Goal: Check status: Check status

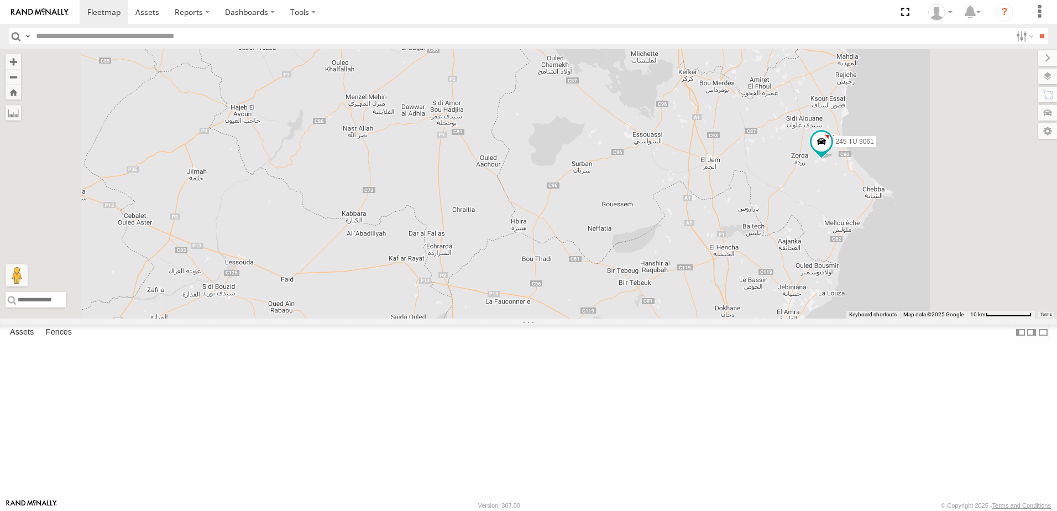
drag, startPoint x: 719, startPoint y: 292, endPoint x: 682, endPoint y: 220, distance: 81.1
click at [682, 221] on div "246 TU 8284 241 TU 2031 245 TU 9060 231 TU 3162 245 TU 9066 240 TU 779 245 TU 9…" at bounding box center [528, 184] width 1057 height 270
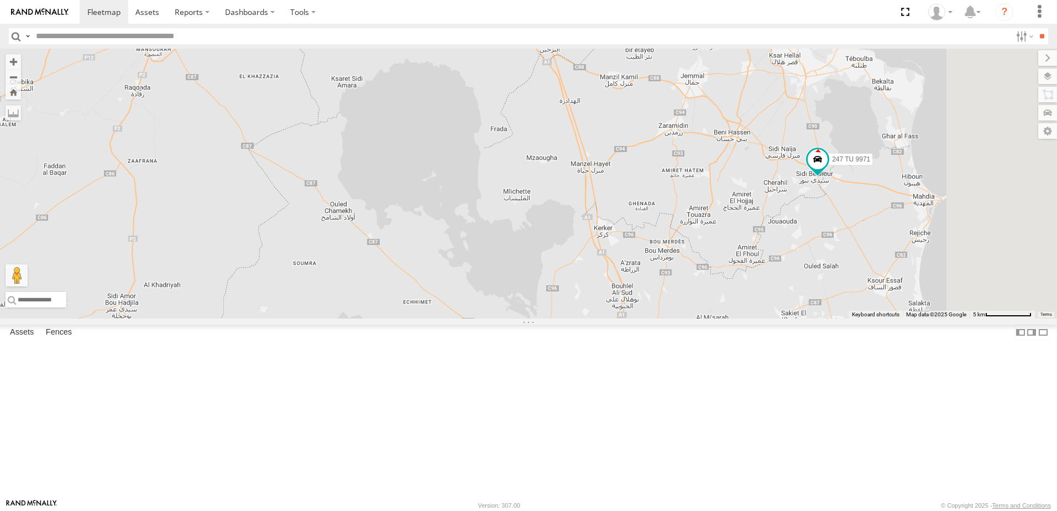
drag, startPoint x: 830, startPoint y: 207, endPoint x: 590, endPoint y: 434, distance: 330.4
click at [590, 318] on div "246 TU 8284 241 TU 2031 245 TU 9060 231 TU 3162 245 TU 9066 240 TU 779 245 TU 9…" at bounding box center [528, 184] width 1057 height 270
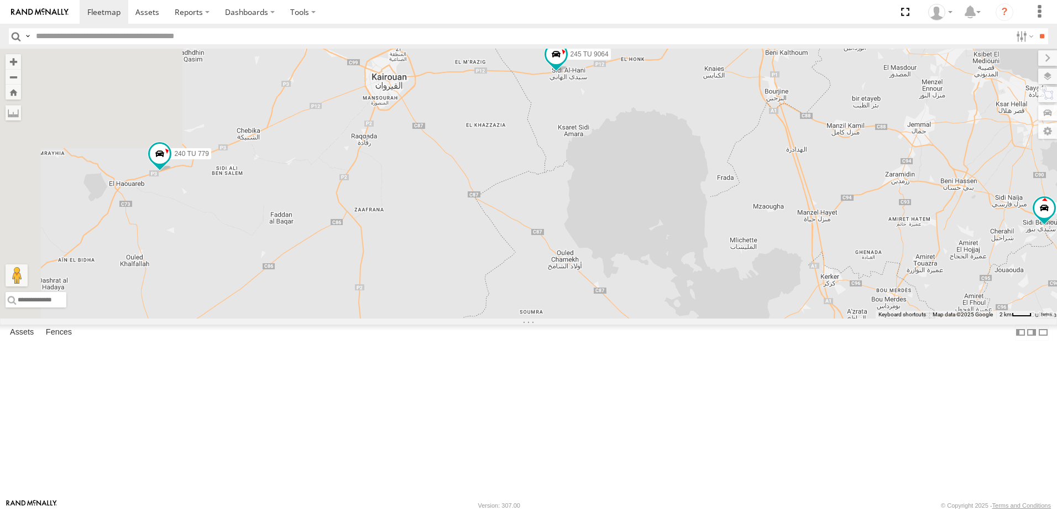
drag, startPoint x: 415, startPoint y: 226, endPoint x: 622, endPoint y: 254, distance: 209.8
click at [622, 254] on div "246 TU 8284 241 TU 2031 245 TU 9060 231 TU 3162 245 TU 9066 240 TU 779 245 TU 9…" at bounding box center [528, 184] width 1057 height 270
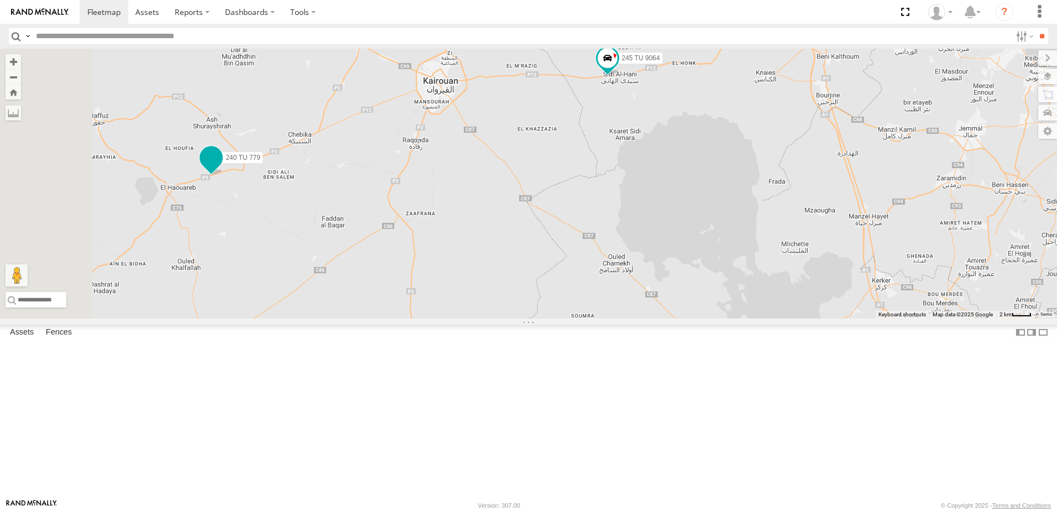
click at [221, 168] on span at bounding box center [211, 158] width 20 height 20
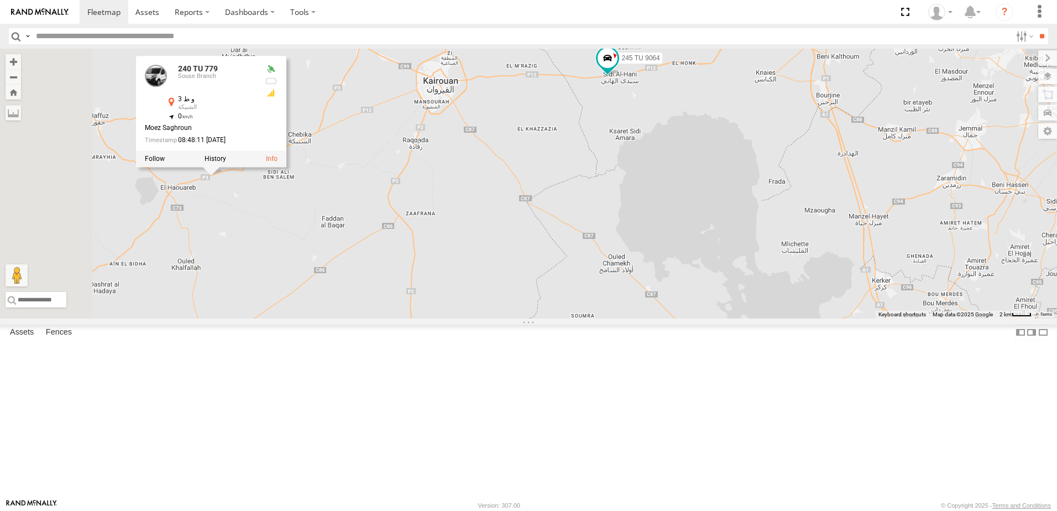
click at [523, 318] on div "246 TU 8284 241 TU 2031 245 TU 9060 231 TU 3162 245 TU 9066 240 TU 779 245 TU 9…" at bounding box center [528, 184] width 1057 height 270
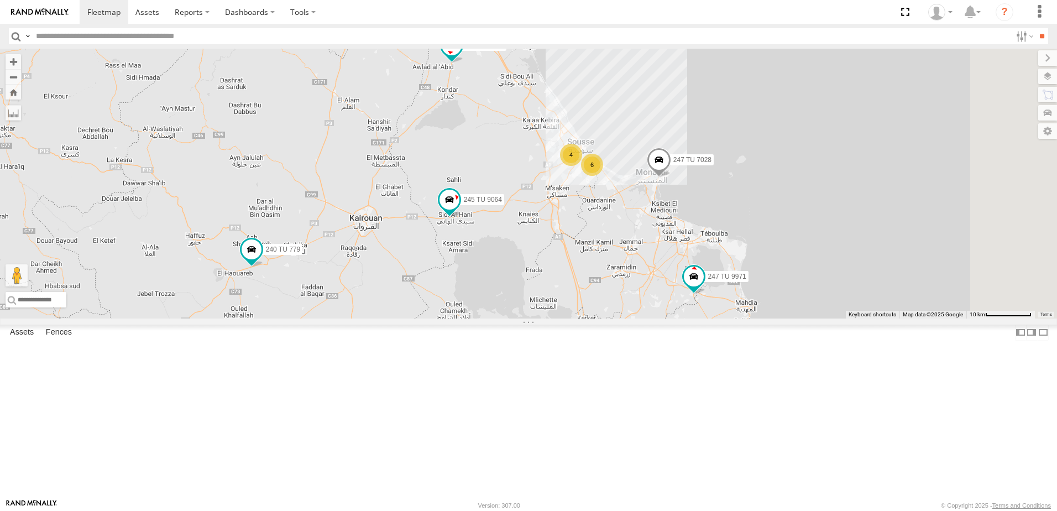
drag, startPoint x: 565, startPoint y: 236, endPoint x: 538, endPoint y: 317, distance: 85.7
click at [538, 317] on div "246 TU 8284 241 TU 2031 245 TU 9060 231 TU 3162 245 TU 9066 240 TU 779 245 TU 9…" at bounding box center [528, 184] width 1057 height 270
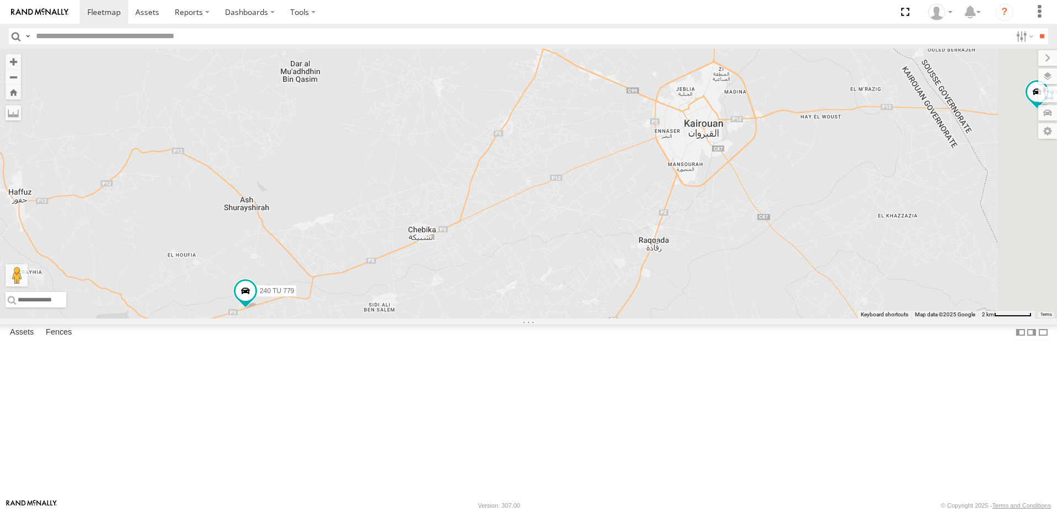
drag, startPoint x: 654, startPoint y: 301, endPoint x: 640, endPoint y: 305, distance: 15.0
click at [640, 305] on div "246 TU 8284 241 TU 2031 245 TU 9060 231 TU 3162 245 TU 9066 240 TU 779 245 TU 9…" at bounding box center [528, 184] width 1057 height 270
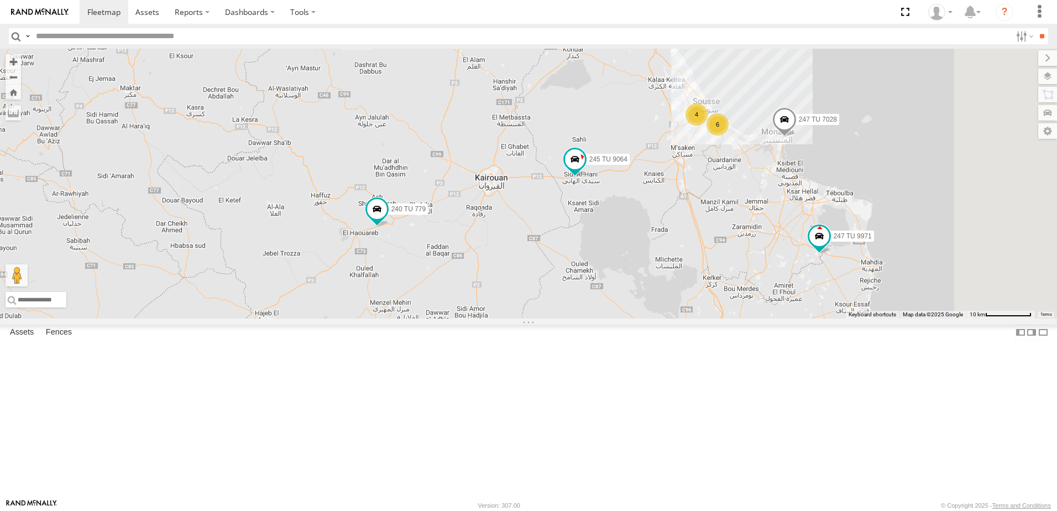
drag, startPoint x: 846, startPoint y: 193, endPoint x: 609, endPoint y: 278, distance: 252.3
click at [609, 278] on div "246 TU 8284 241 TU 2031 245 TU 9060 231 TU 3162 245 TU 9066 240 TU 779 245 TU 9…" at bounding box center [528, 184] width 1057 height 270
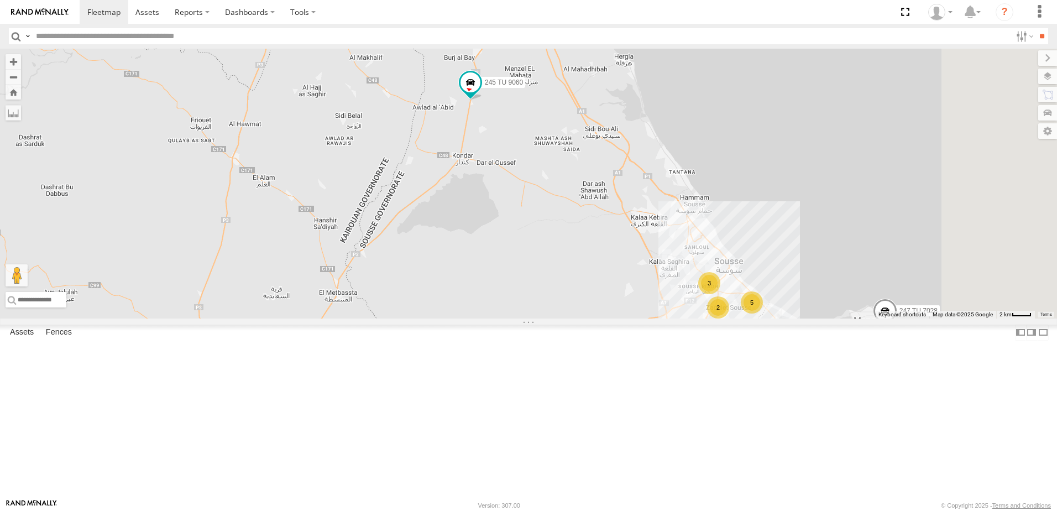
drag, startPoint x: 639, startPoint y: 191, endPoint x: 569, endPoint y: 333, distance: 159.0
click at [569, 318] on div "246 TU 8284 241 TU 2031 245 TU 9060 231 TU 3162 245 TU 9066 240 TU 779 245 TU 9…" at bounding box center [528, 184] width 1057 height 270
click at [470, 150] on span at bounding box center [460, 140] width 20 height 20
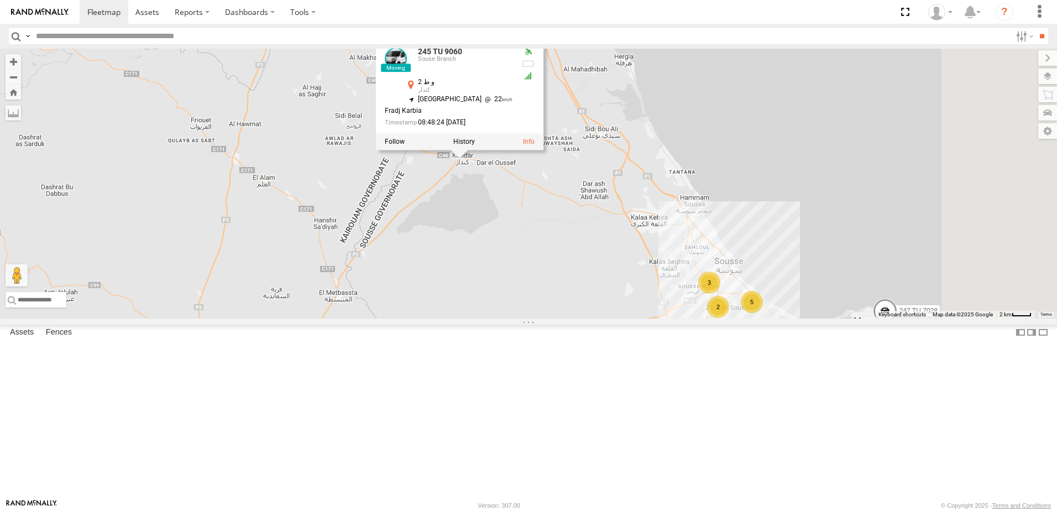
click at [592, 312] on div "246 TU 8284 241 TU 2031 245 TU 9060 231 TU 3162 245 TU 9066 240 TU 779 245 TU 9…" at bounding box center [528, 184] width 1057 height 270
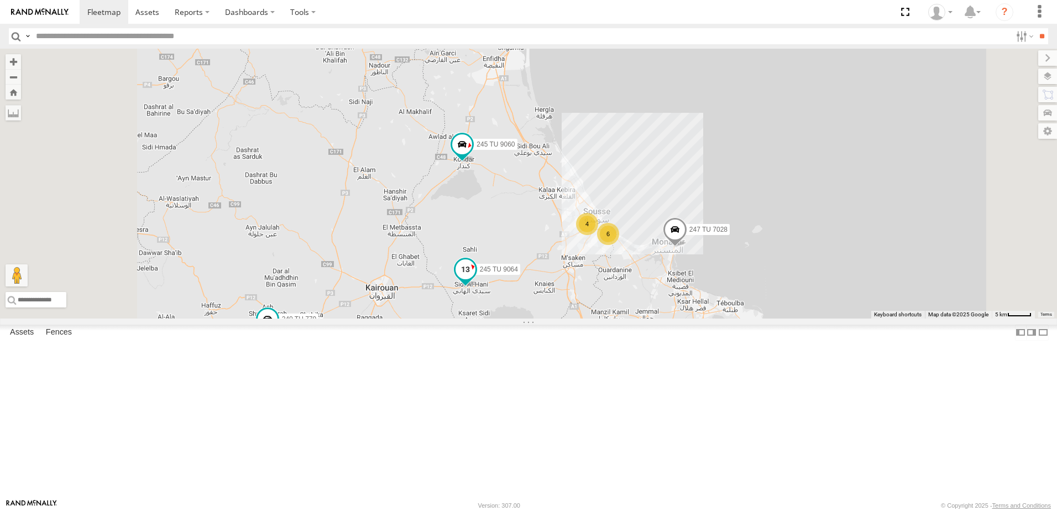
click at [475, 279] on span at bounding box center [466, 269] width 20 height 20
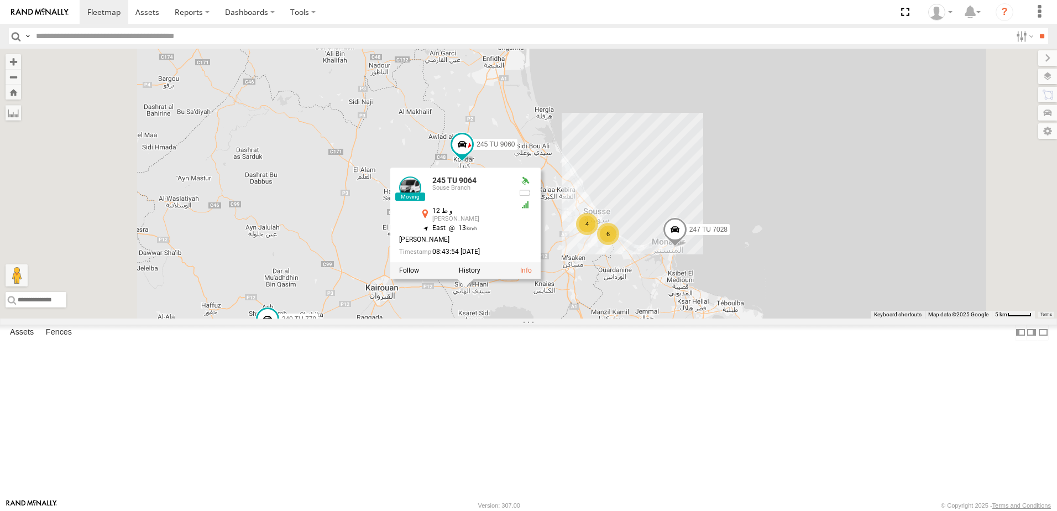
click at [572, 318] on div "246 TU 8284 241 TU 2031 245 TU 9060 231 TU 3162 245 TU 9066 240 TU 779 245 TU 9…" at bounding box center [528, 184] width 1057 height 270
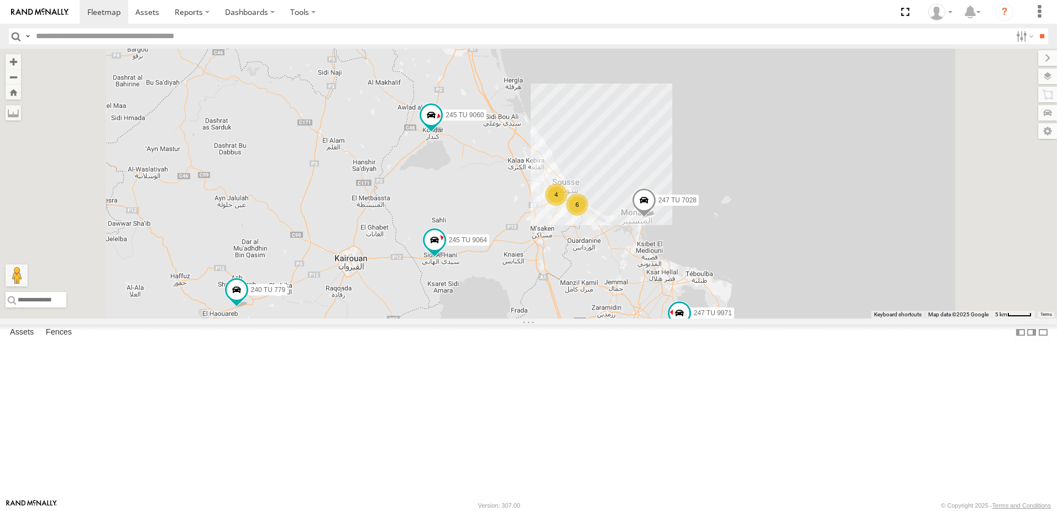
drag, startPoint x: 749, startPoint y: 436, endPoint x: 698, endPoint y: 379, distance: 76.3
click at [697, 318] on div "246 TU 8284 241 TU 2031 245 TU 9060 231 TU 3162 245 TU 9066 240 TU 779 245 TU 9…" at bounding box center [528, 184] width 1057 height 270
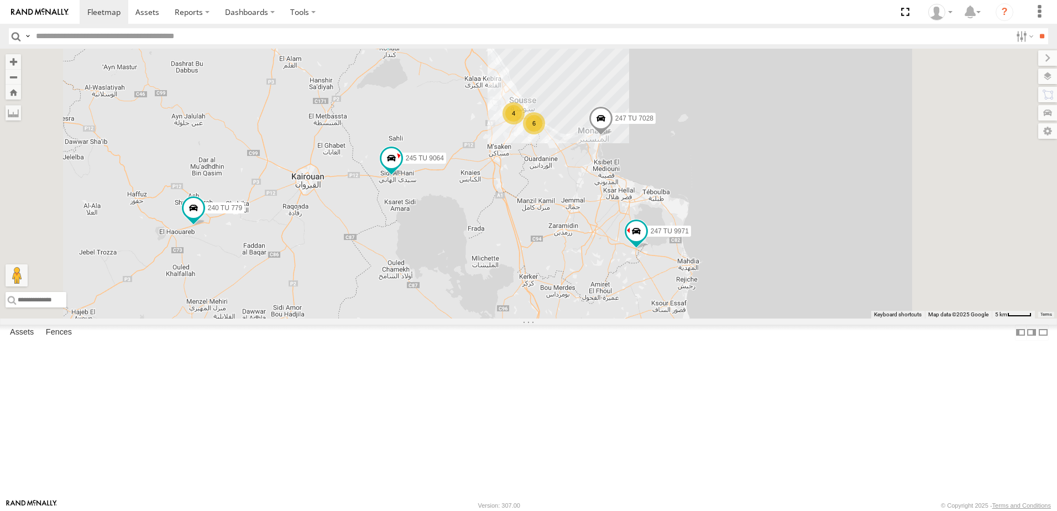
drag, startPoint x: 741, startPoint y: 432, endPoint x: 716, endPoint y: 361, distance: 75.0
click at [716, 318] on div "246 TU 8284 241 TU 2031 245 TU 9060 231 TU 3162 245 TU 9066 240 TU 779 245 TU 9…" at bounding box center [528, 184] width 1057 height 270
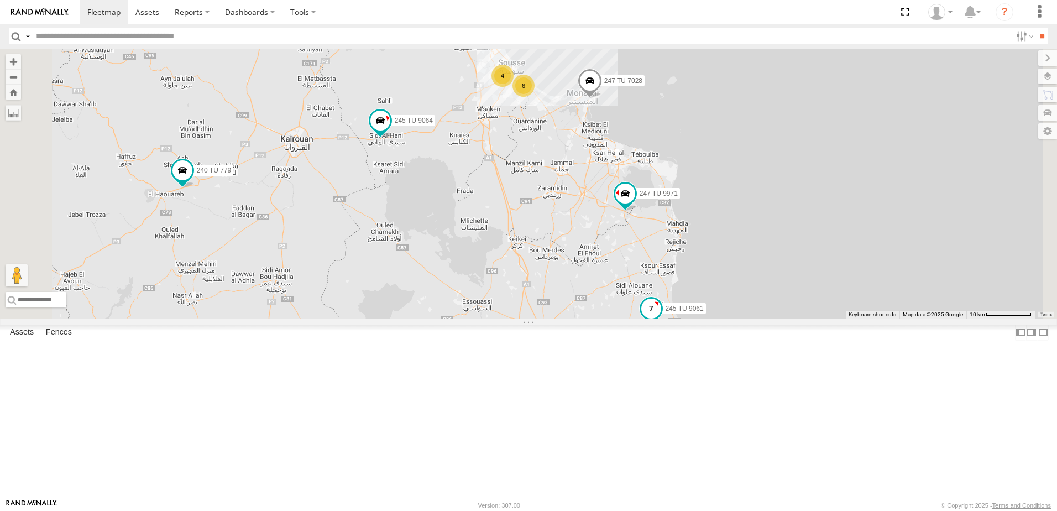
click at [661, 319] on span at bounding box center [651, 309] width 20 height 20
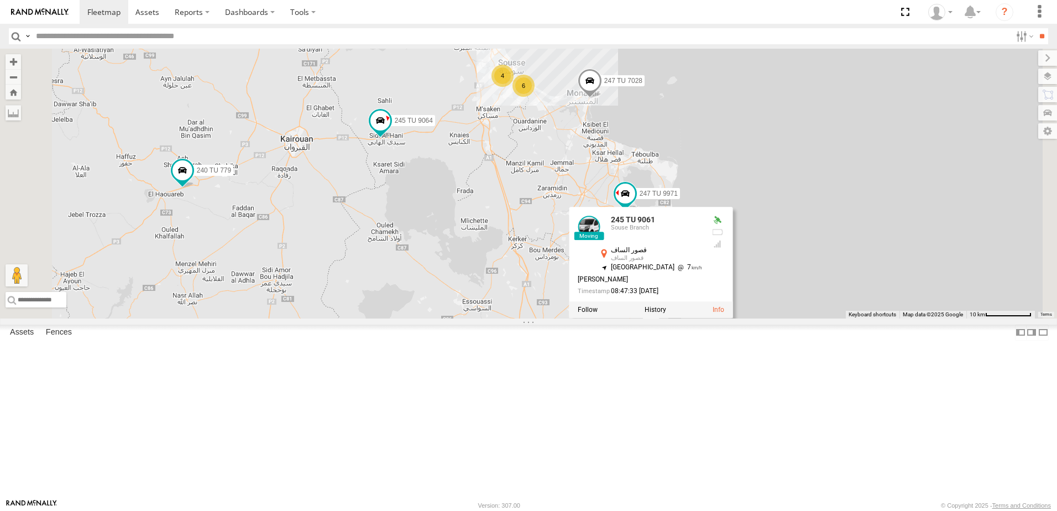
click at [750, 318] on div "246 TU 8284 241 TU 2031 245 TU 9060 231 TU 3162 245 TU 9066 240 TU 779 245 TU 9…" at bounding box center [528, 184] width 1057 height 270
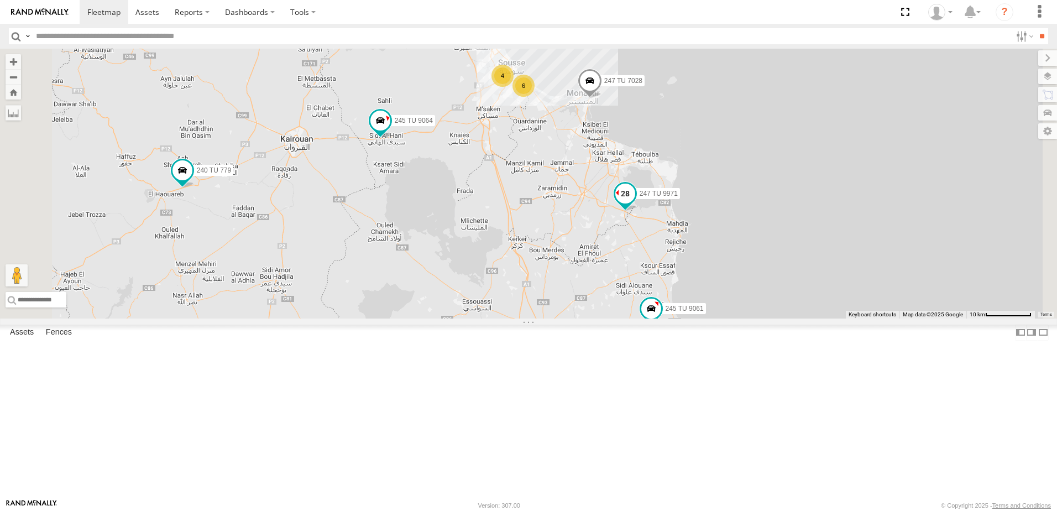
click at [635, 203] on span at bounding box center [625, 194] width 20 height 20
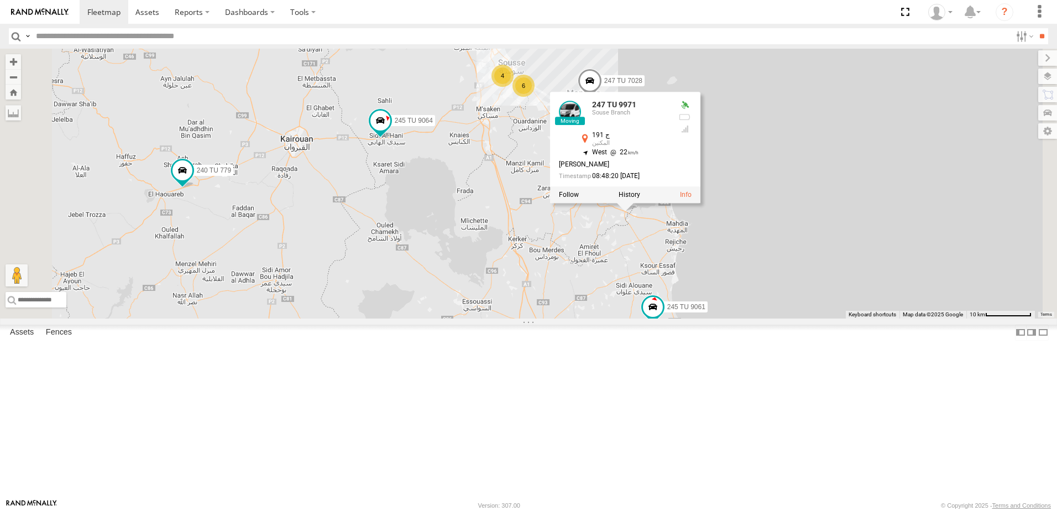
drag, startPoint x: 734, startPoint y: 338, endPoint x: 735, endPoint y: 344, distance: 5.6
click at [735, 318] on div "246 TU 8284 241 TU 2031 245 TU 9060 231 TU 3162 245 TU 9066 240 TU 779 245 TU 9…" at bounding box center [528, 184] width 1057 height 270
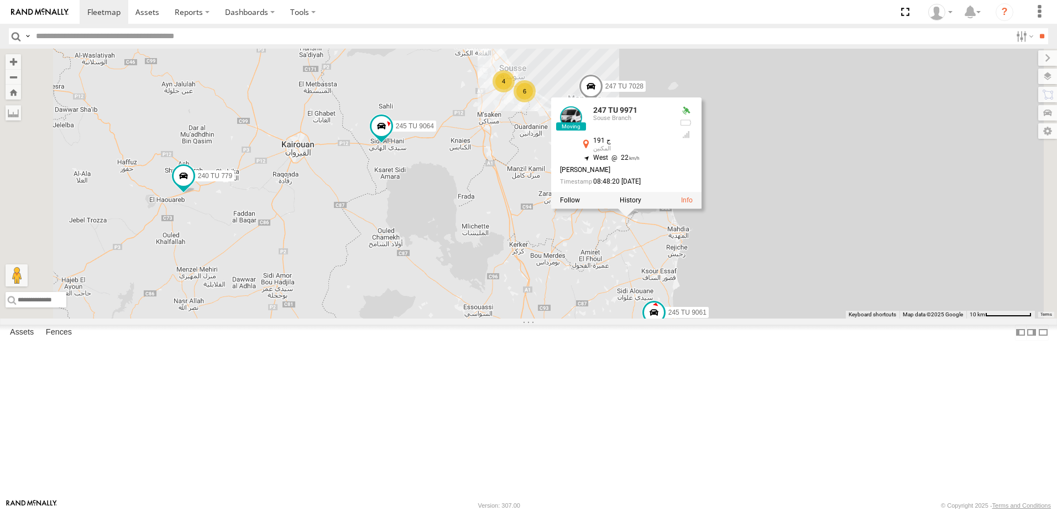
click at [952, 302] on div "246 TU 8284 241 TU 2031 245 TU 9060 231 TU 3162 245 TU 9066 240 TU 779 245 TU 9…" at bounding box center [528, 184] width 1057 height 270
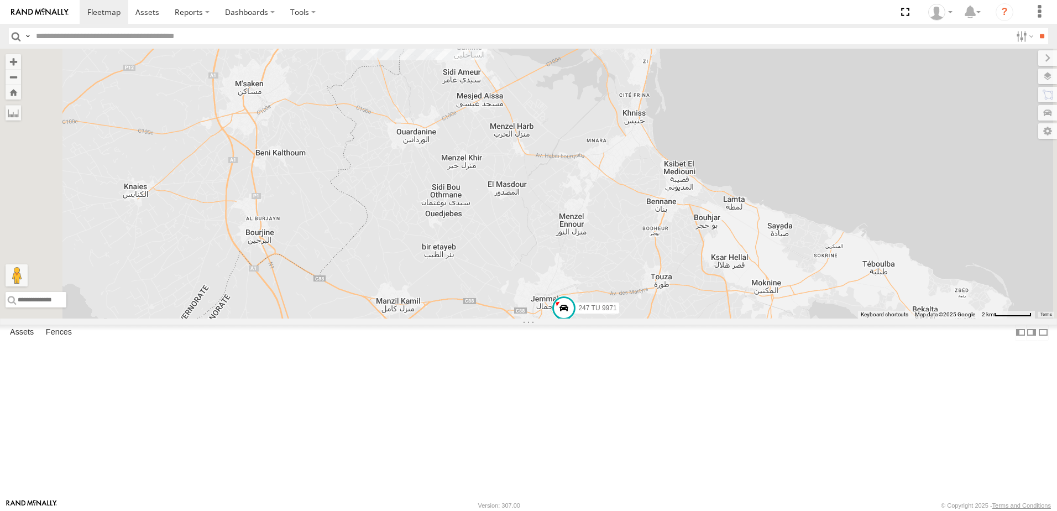
drag, startPoint x: 651, startPoint y: 299, endPoint x: 711, endPoint y: 418, distance: 134.0
click at [711, 318] on div "247 TU 7028 241 TU 2026 245 TU 9061 245 TU 9060 240 TU 779 247 TU 9971 245 TU 9…" at bounding box center [528, 184] width 1057 height 270
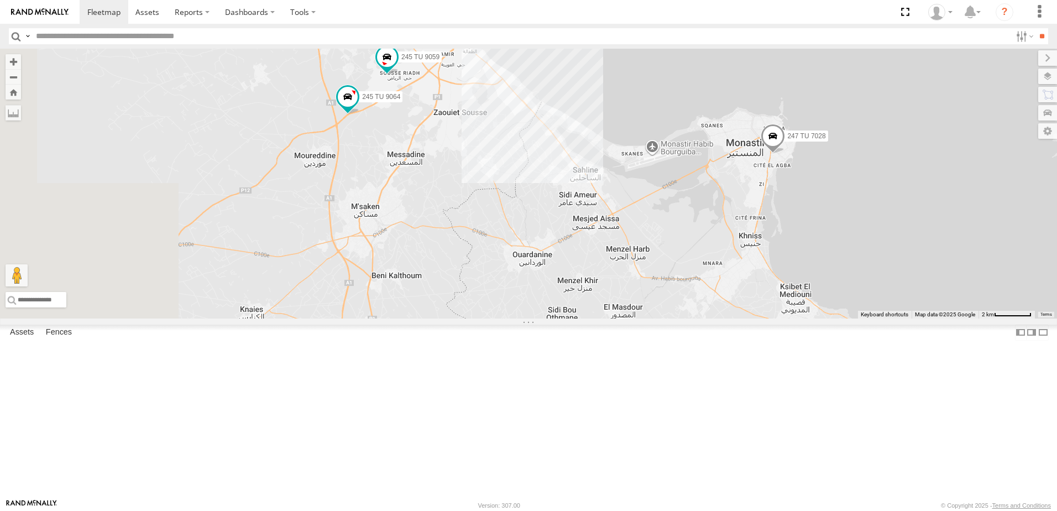
drag, startPoint x: 553, startPoint y: 308, endPoint x: 622, endPoint y: 340, distance: 76.2
click at [622, 318] on div "247 TU 7028 241 TU 2026 245 TU 9061 245 TU 9060 240 TU 779 247 TU 9971 245 TU 9…" at bounding box center [528, 184] width 1057 height 270
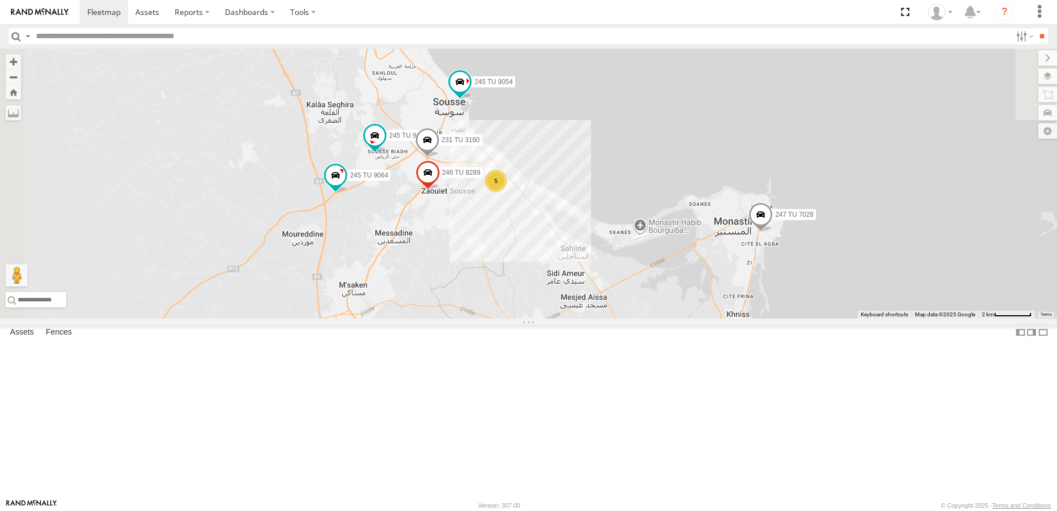
drag, startPoint x: 599, startPoint y: 266, endPoint x: 551, endPoint y: 365, distance: 110.5
click at [551, 318] on div "247 TU 7028 241 TU 2026 245 TU 9061 245 TU 9060 240 TU 779 247 TU 9971 245 TU 9…" at bounding box center [528, 184] width 1057 height 270
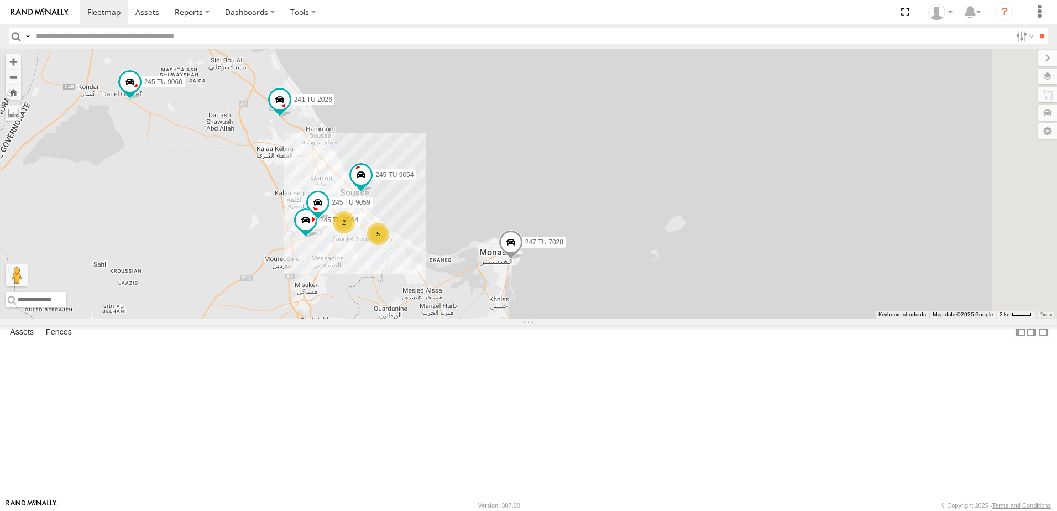
drag, startPoint x: 435, startPoint y: 194, endPoint x: 436, endPoint y: 282, distance: 87.9
click at [436, 285] on div "247 TU 7028 241 TU 2026 245 TU 9061 245 TU 9060 240 TU 779 247 TU 9971 245 TU 9…" at bounding box center [528, 184] width 1057 height 270
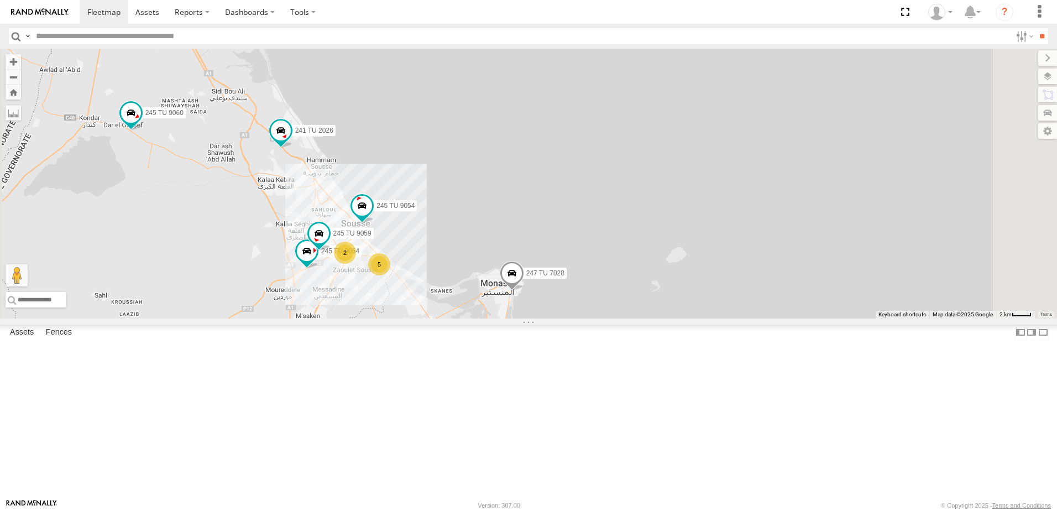
drag, startPoint x: 481, startPoint y: 312, endPoint x: 465, endPoint y: 310, distance: 15.6
click at [482, 311] on div "247 TU 7028 241 TU 2026 245 TU 9061 245 TU 9060 240 TU 779 247 TU 9971 245 TU 9…" at bounding box center [528, 184] width 1057 height 270
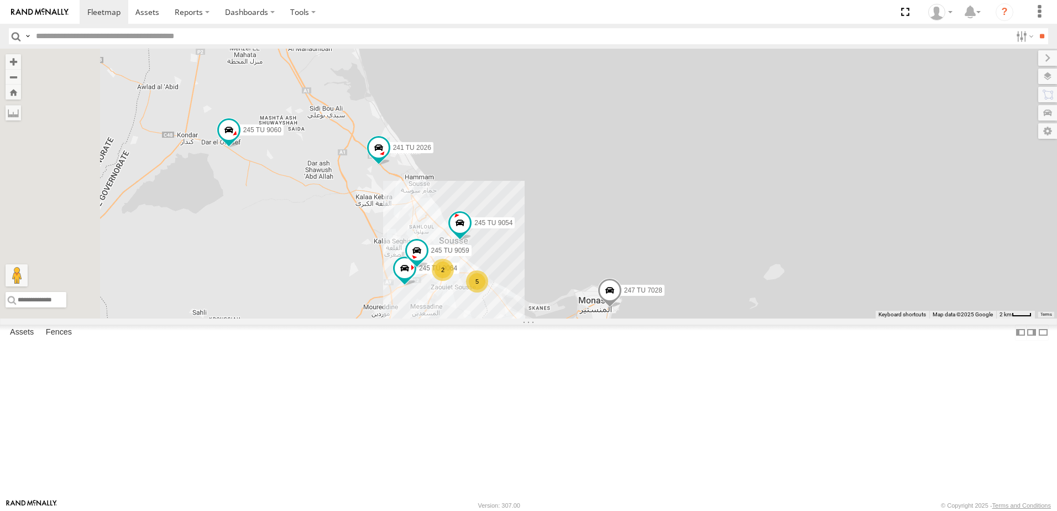
drag, startPoint x: 396, startPoint y: 295, endPoint x: 433, endPoint y: 331, distance: 52.0
click at [433, 318] on div "247 TU 7028 241 TU 2026 245 TU 9061 245 TU 9060 240 TU 779 247 TU 9971 245 TU 9…" at bounding box center [528, 184] width 1057 height 270
click at [240, 143] on span at bounding box center [231, 133] width 20 height 20
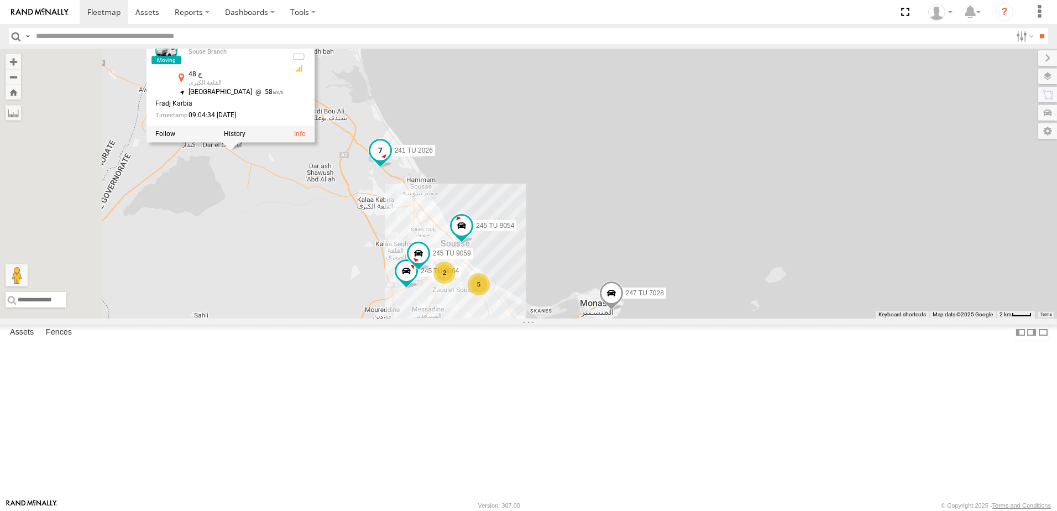
click at [393, 169] on span at bounding box center [380, 154] width 24 height 30
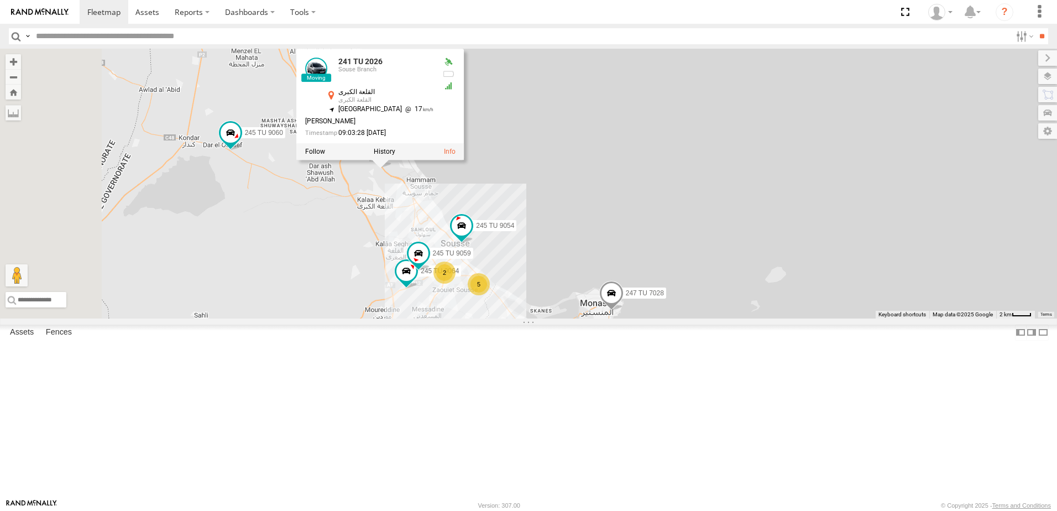
click at [389, 289] on div "247 TU 7028 241 TU 2026 245 TU 9061 245 TU 9060 240 TU 779 247 TU 9971 245 TU 9…" at bounding box center [528, 184] width 1057 height 270
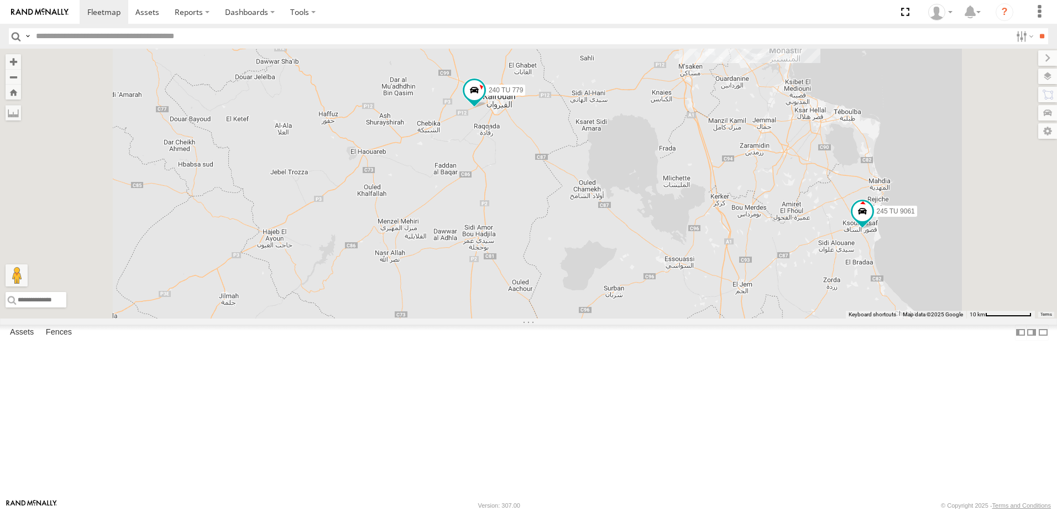
drag, startPoint x: 668, startPoint y: 144, endPoint x: 702, endPoint y: 323, distance: 182.8
click at [705, 318] on div "246 TU 8284 245 TU 9061 245 TU 9058 241 TU 2031 245 TU 9066 240 TU 779 246 TU 8…" at bounding box center [528, 184] width 1057 height 270
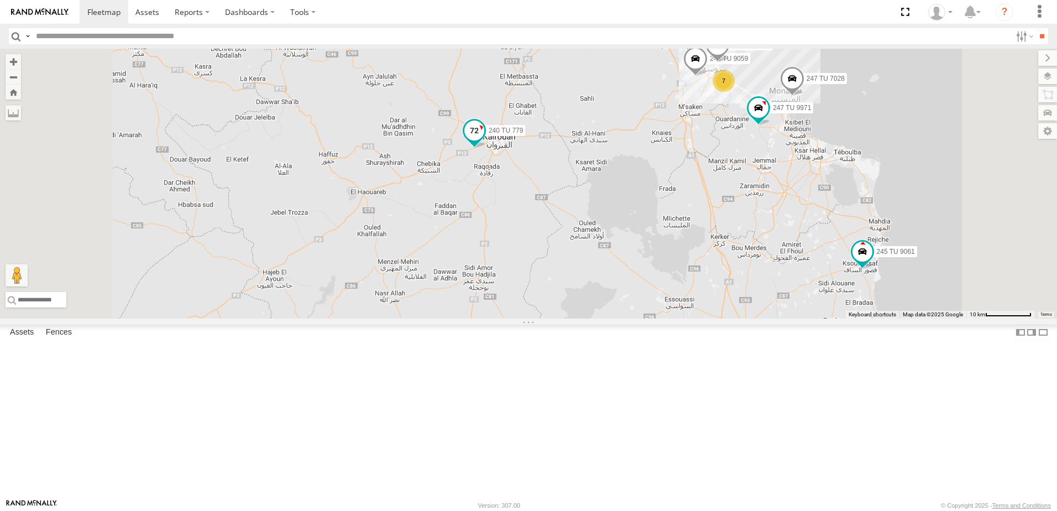
click at [484, 140] on span at bounding box center [474, 131] width 20 height 20
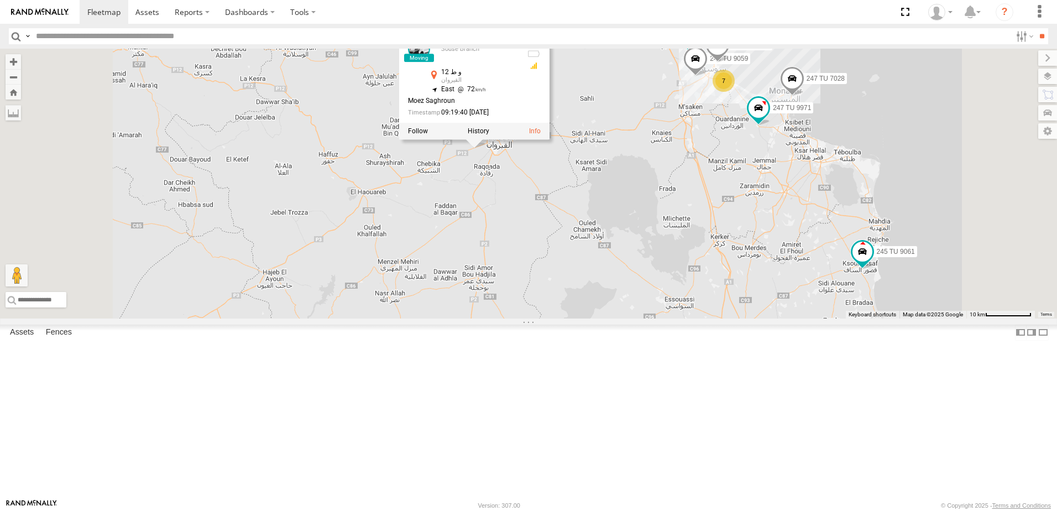
click at [550, 140] on div "240 TU 779 Souse Branch و ط 12 القيروان 35.65668 , 10.03864 East 72 [GEOGRAPHIC…" at bounding box center [474, 84] width 150 height 111
click at [590, 273] on div "246 TU 8284 245 TU 9061 245 TU 9058 241 TU 2031 245 TU 9066 240 TU 779 246 TU 8…" at bounding box center [528, 184] width 1057 height 270
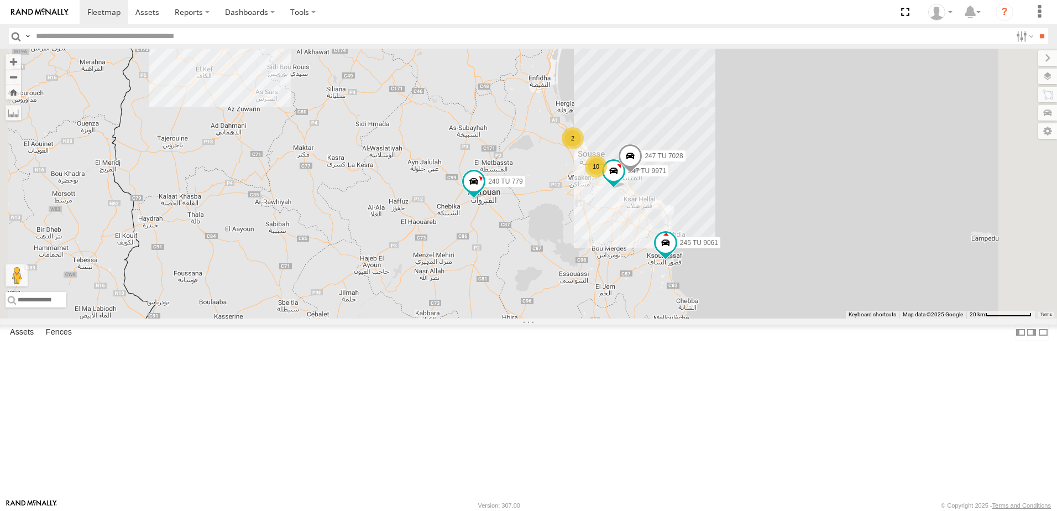
click at [778, 297] on div "246 TU 8284 245 TU 9061 245 TU 9058 241 TU 2031 245 TU 9066 240 TU 779 246 TU 8…" at bounding box center [528, 184] width 1057 height 270
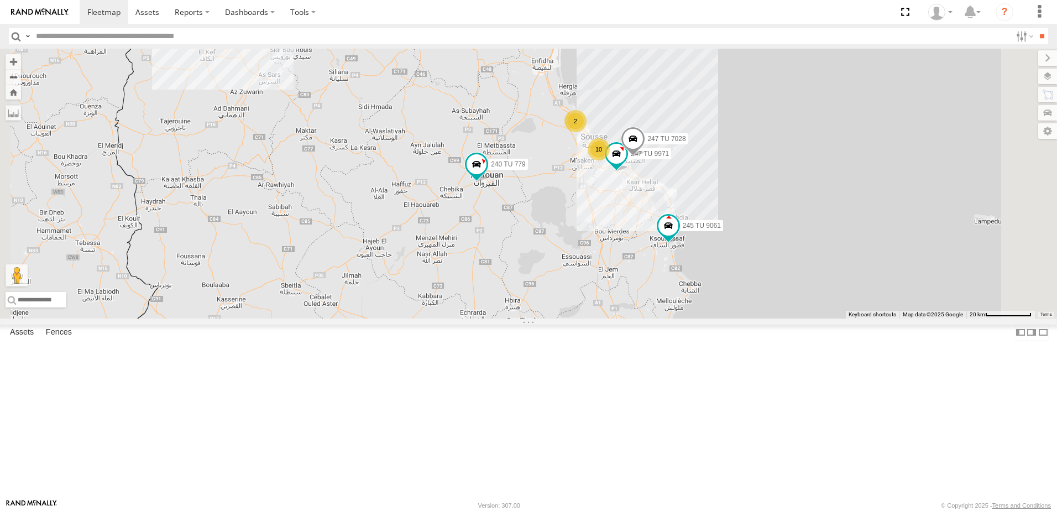
drag, startPoint x: 770, startPoint y: 327, endPoint x: 772, endPoint y: 301, distance: 26.1
click at [772, 301] on div "246 TU 8284 245 TU 9061 245 TU 9058 241 TU 2031 245 TU 9066 240 TU 779 246 TU 8…" at bounding box center [528, 184] width 1057 height 270
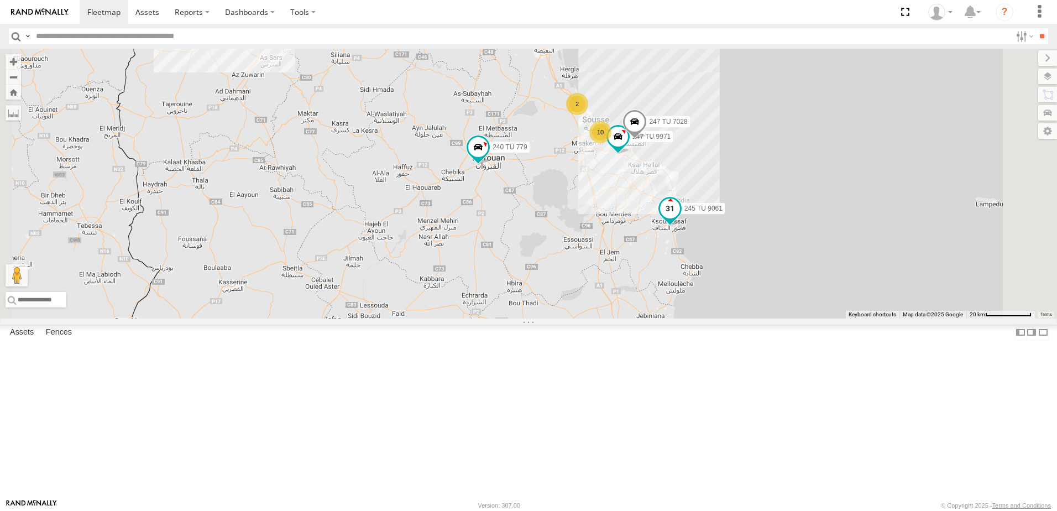
click at [680, 218] on span at bounding box center [670, 208] width 20 height 20
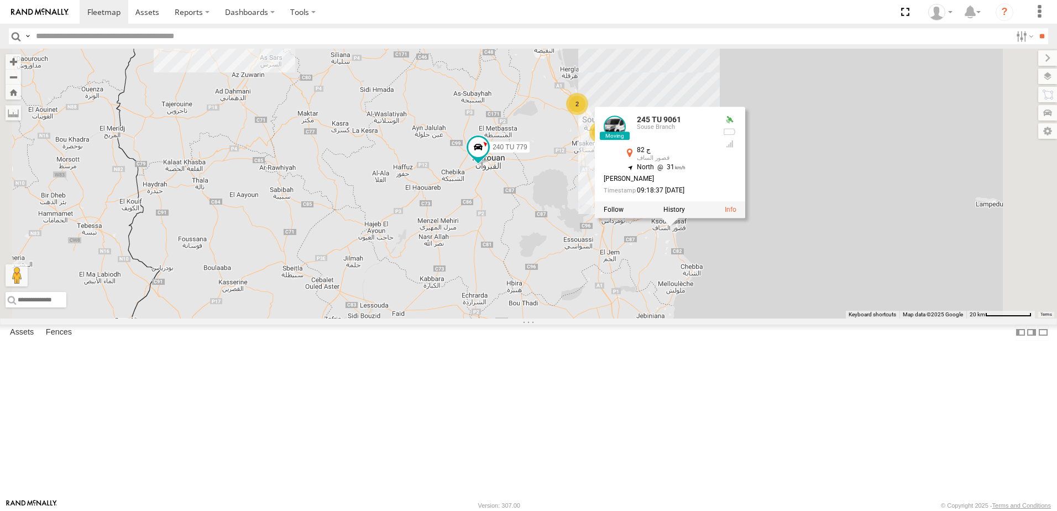
click at [722, 318] on div "246 TU 8284 245 TU 9061 245 TU 9058 241 TU 2031 245 TU 9066 240 TU 779 246 TU 8…" at bounding box center [528, 184] width 1057 height 270
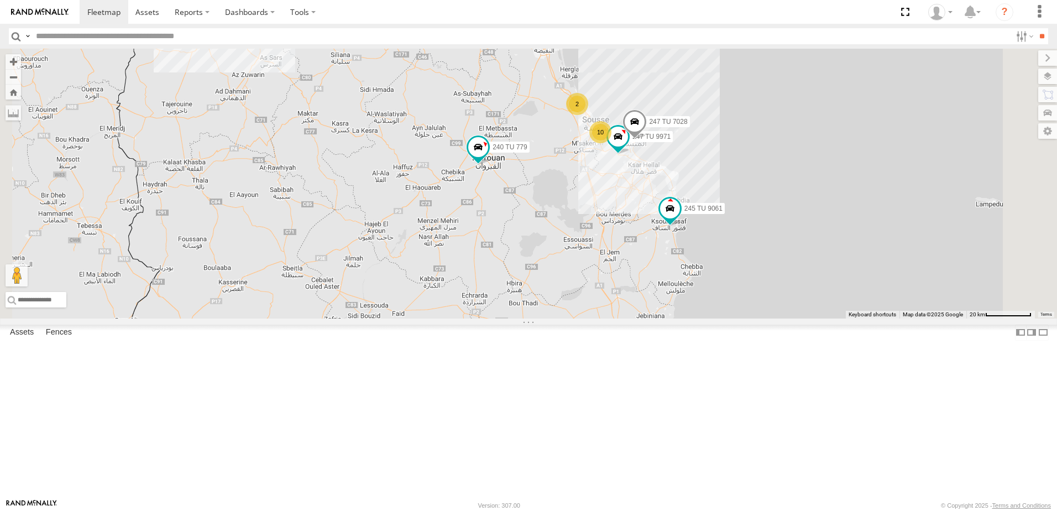
click at [0, 0] on link at bounding box center [0, 0] width 0 height 0
click at [0, 0] on span at bounding box center [0, 0] width 0 height 0
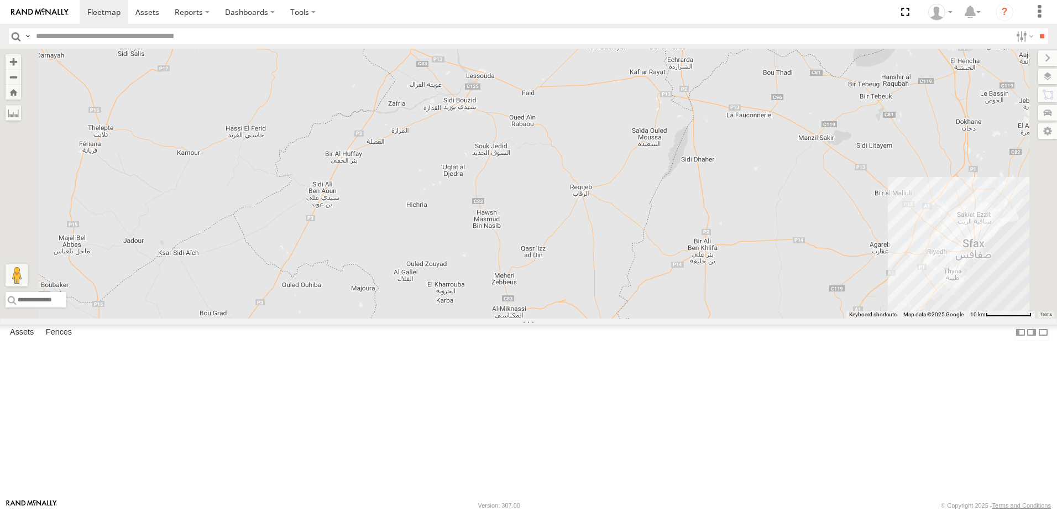
drag, startPoint x: 724, startPoint y: 252, endPoint x: 615, endPoint y: 327, distance: 132.7
click at [619, 318] on div "246 TU 8284 247 TU 7028 245 TU 9061 245 TU 9058 245 TU 9066 240 TU 779 3 4" at bounding box center [528, 184] width 1057 height 270
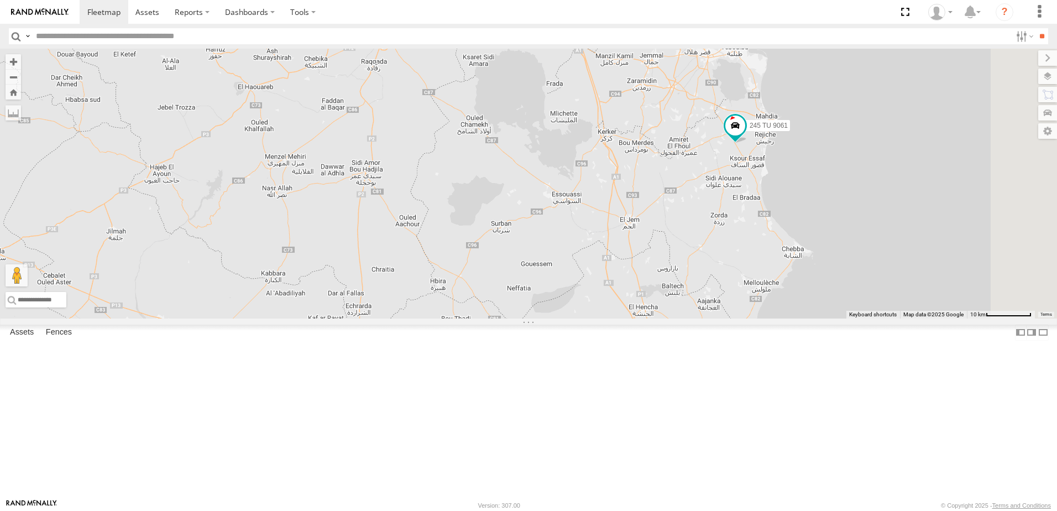
drag, startPoint x: 641, startPoint y: 268, endPoint x: 642, endPoint y: 300, distance: 31.5
click at [642, 300] on div "246 TU 8284 247 TU 7028 245 TU 9061 245 TU 9058 245 TU 9066 240 TU 779 3 4" at bounding box center [528, 184] width 1057 height 270
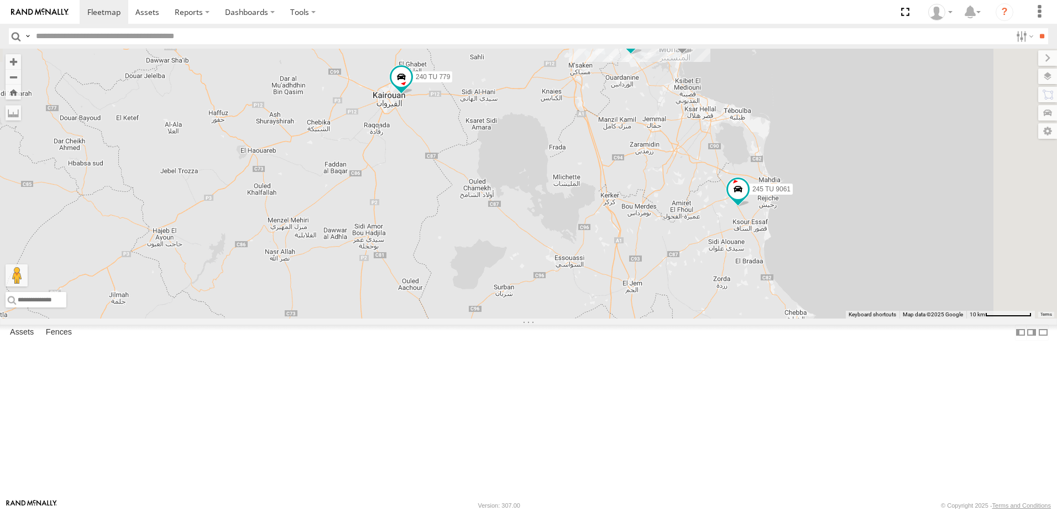
drag, startPoint x: 707, startPoint y: 305, endPoint x: 731, endPoint y: 290, distance: 28.4
click at [709, 310] on div "246 TU 8284 247 TU 7028 245 TU 9061 245 TU 9058 245 TU 9066 240 TU 779 3 4 9 3 …" at bounding box center [528, 184] width 1057 height 270
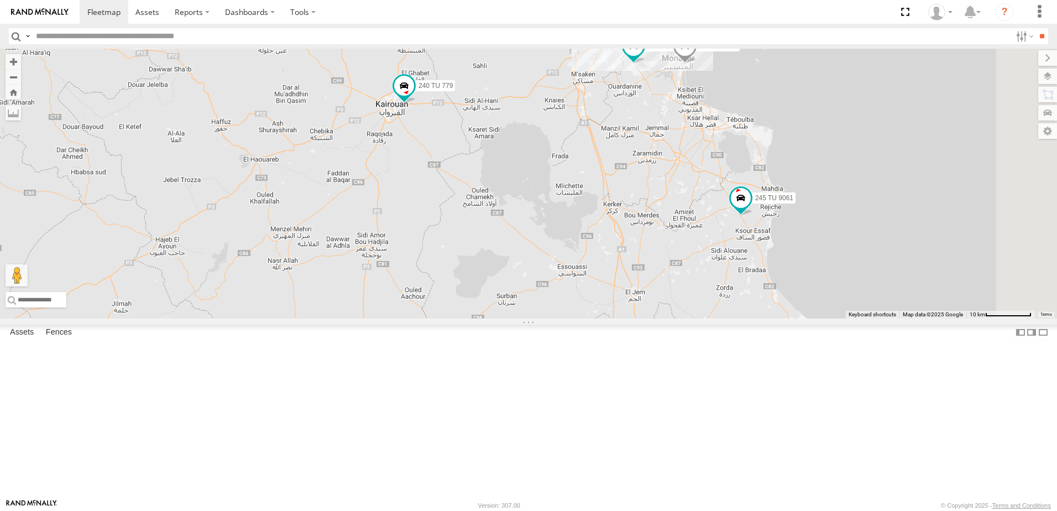
drag, startPoint x: 856, startPoint y: 301, endPoint x: 866, endPoint y: 320, distance: 21.0
click at [866, 318] on div "246 TU 8284 247 TU 7028 245 TU 9061 245 TU 9058 245 TU 9066 240 TU 779 3 4 9 3 …" at bounding box center [528, 184] width 1057 height 270
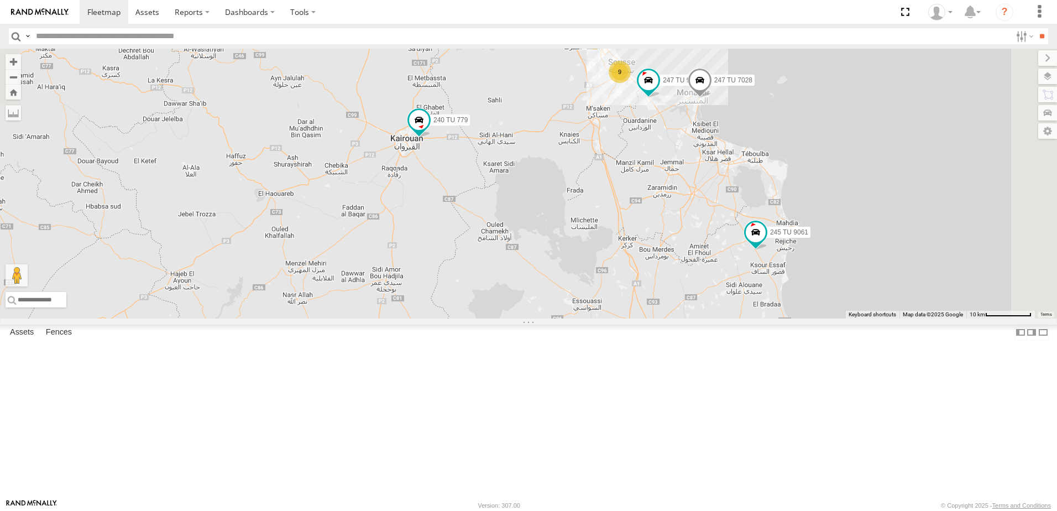
drag, startPoint x: 845, startPoint y: 279, endPoint x: 849, endPoint y: 290, distance: 11.5
click at [849, 290] on div "246 TU 8284 247 TU 7028 245 TU 9061 245 TU 9058 245 TU 9066 240 TU 779 3 4 9 3 …" at bounding box center [528, 184] width 1057 height 270
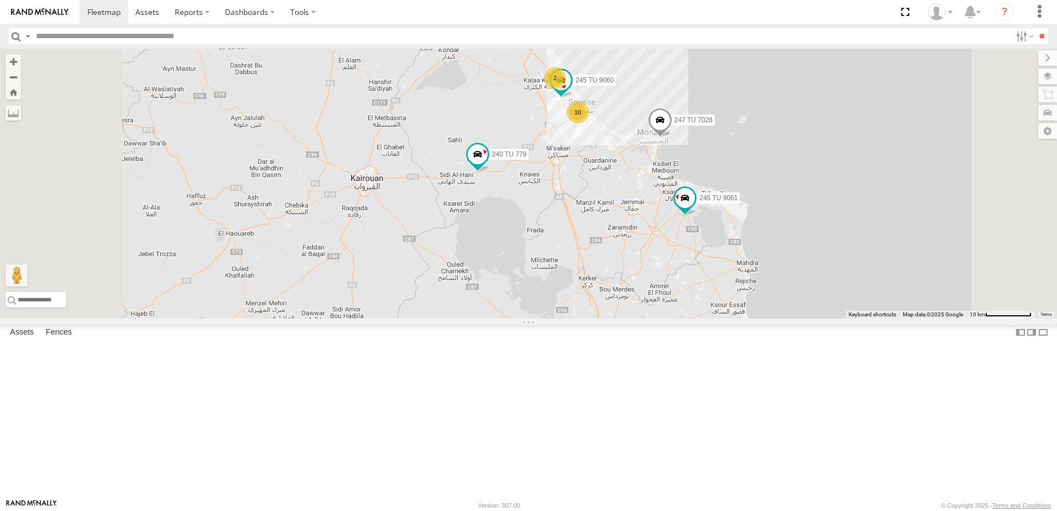
drag, startPoint x: 634, startPoint y: 219, endPoint x: 637, endPoint y: 342, distance: 123.3
click at [637, 318] on div "247 TU 7028 245 TU 9061 240 TU 779 245 TU 9066 10 2 245 TU 9060" at bounding box center [528, 184] width 1057 height 270
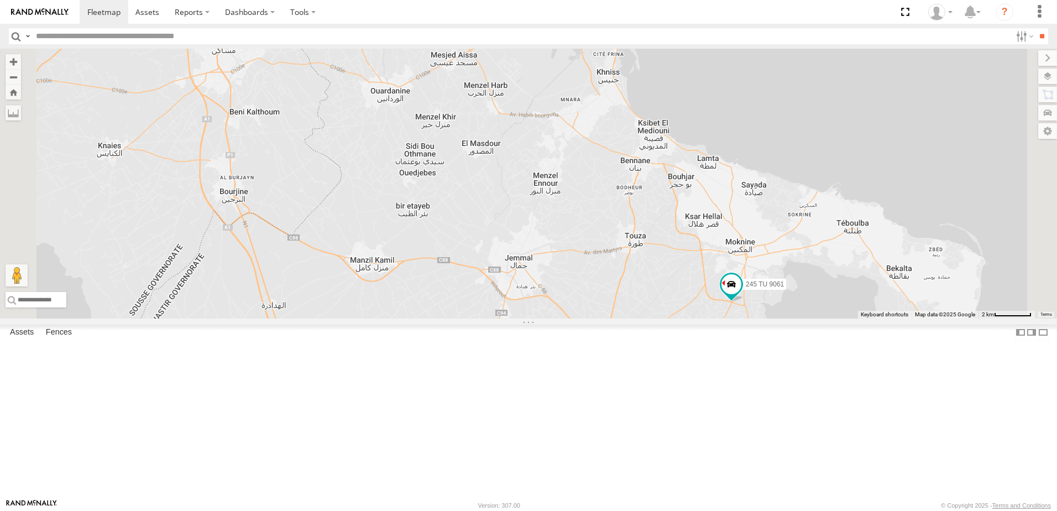
drag, startPoint x: 726, startPoint y: 309, endPoint x: 736, endPoint y: 353, distance: 45.3
click at [766, 318] on div "247 TU 7028 245 TU 9061 240 TU 779 245 TU 9066 245 TU 9060 246 TU 8289 245 TU 9…" at bounding box center [528, 184] width 1057 height 270
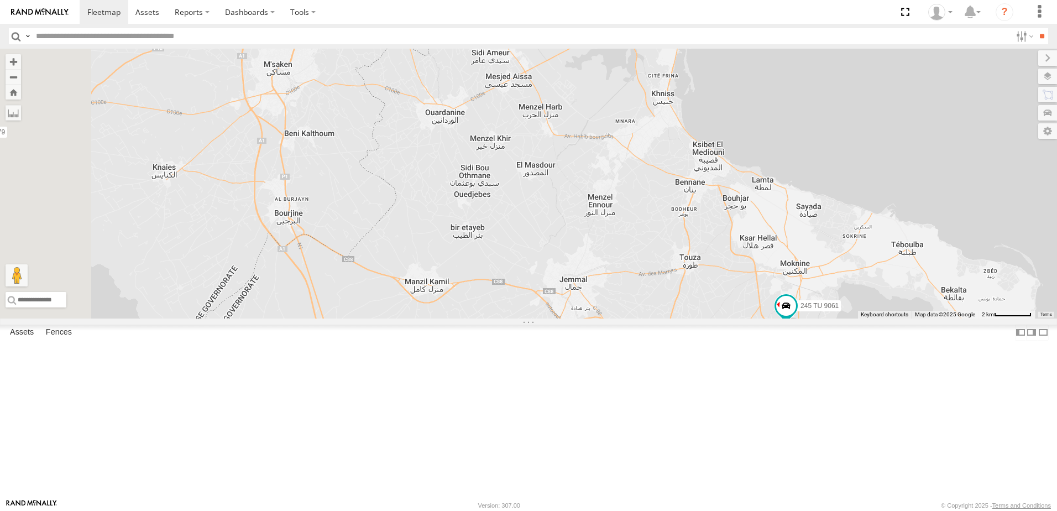
drag, startPoint x: 677, startPoint y: 316, endPoint x: 752, endPoint y: 323, distance: 76.1
click at [735, 318] on div "247 TU 7028 245 TU 9061 240 TU 779 245 TU 9066 245 TU 9060 246 TU 8289 245 TU 9…" at bounding box center [528, 184] width 1057 height 270
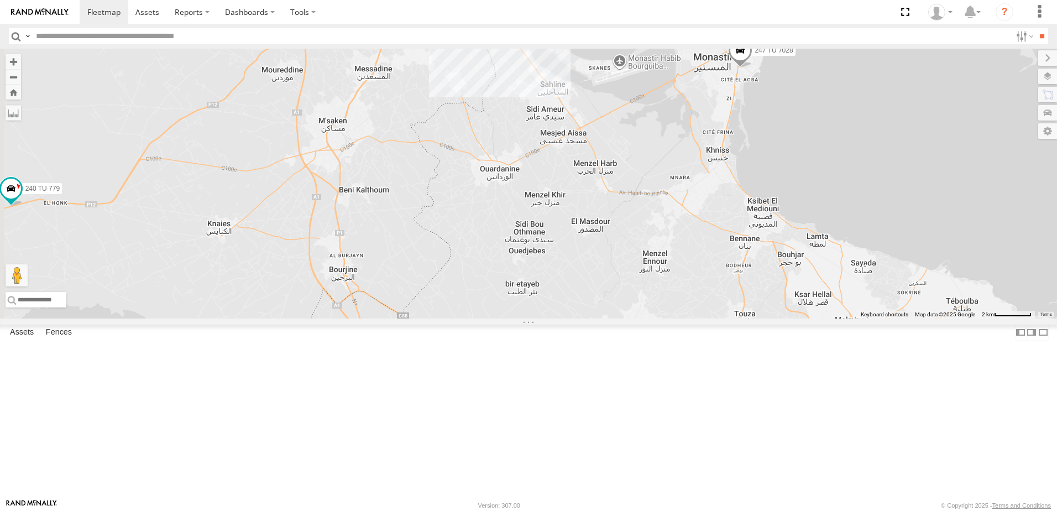
drag, startPoint x: 756, startPoint y: 340, endPoint x: 739, endPoint y: 328, distance: 20.7
click at [775, 318] on div "247 TU 7028 245 TU 9061 240 TU 779 245 TU 9066 245 TU 9060 246 TU 8289 245 TU 9…" at bounding box center [528, 184] width 1057 height 270
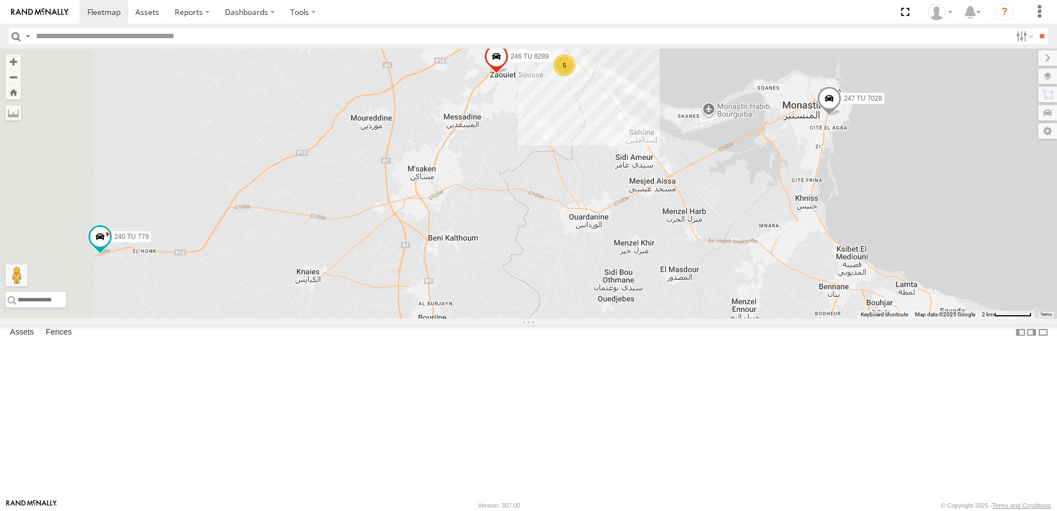
drag, startPoint x: 690, startPoint y: 310, endPoint x: 746, endPoint y: 334, distance: 60.4
click at [746, 318] on div "247 TU 7028 245 TU 9061 240 TU 779 245 TU 9066 245 TU 9060 246 TU 8289 245 TU 9…" at bounding box center [528, 184] width 1057 height 270
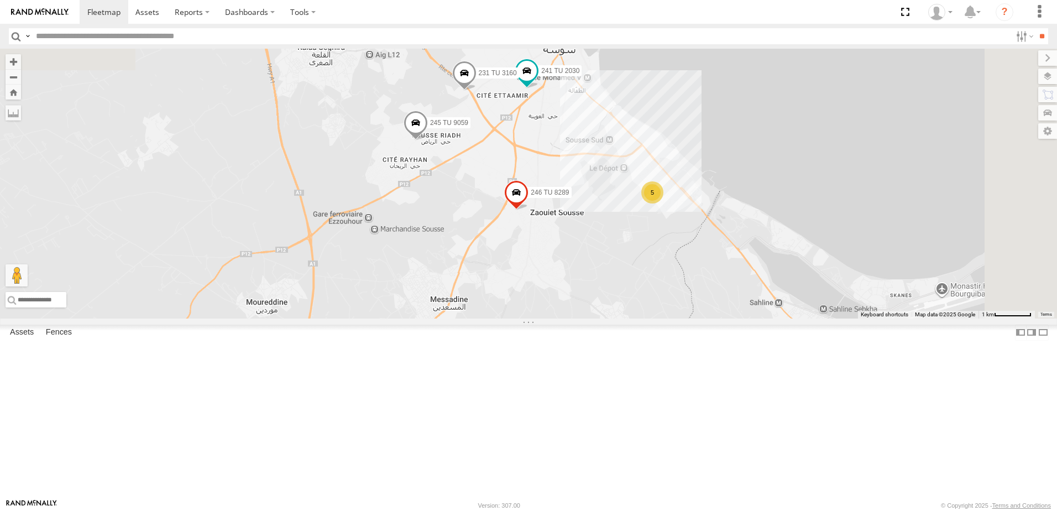
drag, startPoint x: 621, startPoint y: 160, endPoint x: 633, endPoint y: 259, distance: 99.6
click at [624, 264] on div "247 TU 7028 245 TU 9061 240 TU 779 245 TU 9066 245 TU 9060 246 TU 8289 245 TU 9…" at bounding box center [528, 184] width 1057 height 270
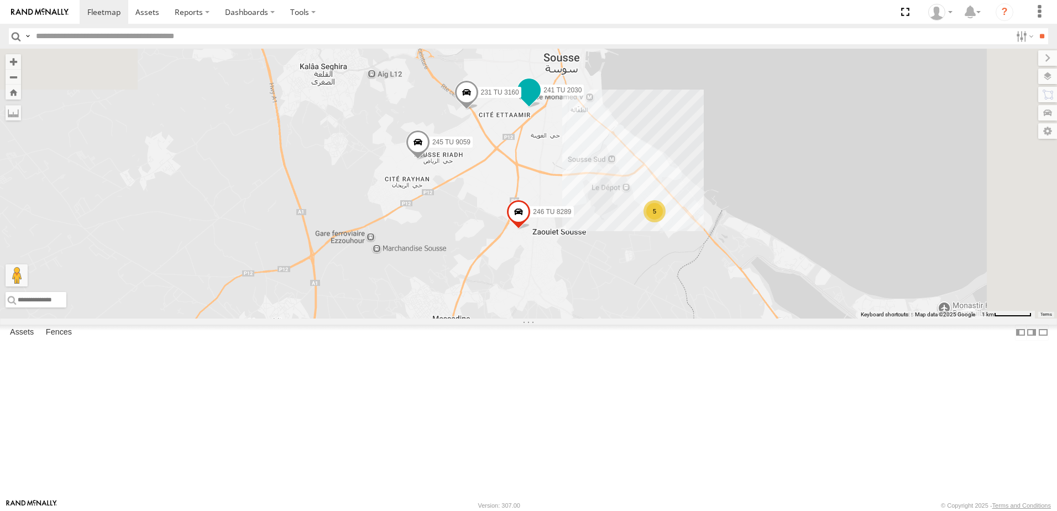
click at [539, 100] on span at bounding box center [529, 90] width 20 height 20
click at [646, 226] on div "247 TU 7028 245 TU 9061 240 TU 779 245 TU 9066 245 TU 9060 246 TU 8289 245 TU 9…" at bounding box center [528, 184] width 1057 height 270
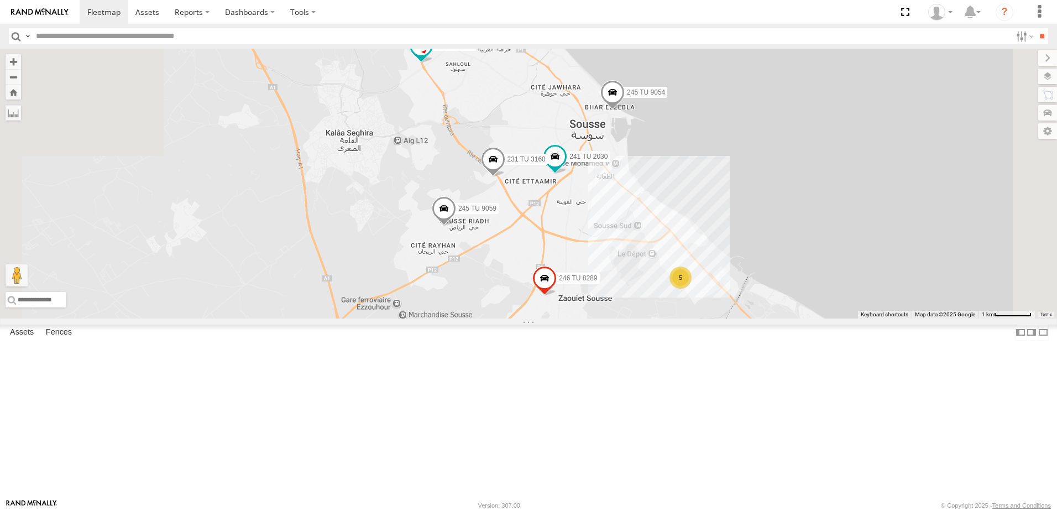
drag, startPoint x: 589, startPoint y: 257, endPoint x: 596, endPoint y: 279, distance: 22.7
click at [596, 279] on div "247 TU 7028 245 TU 9061 240 TU 779 245 TU 9066 245 TU 9060 246 TU 8289 245 TU 9…" at bounding box center [528, 184] width 1057 height 270
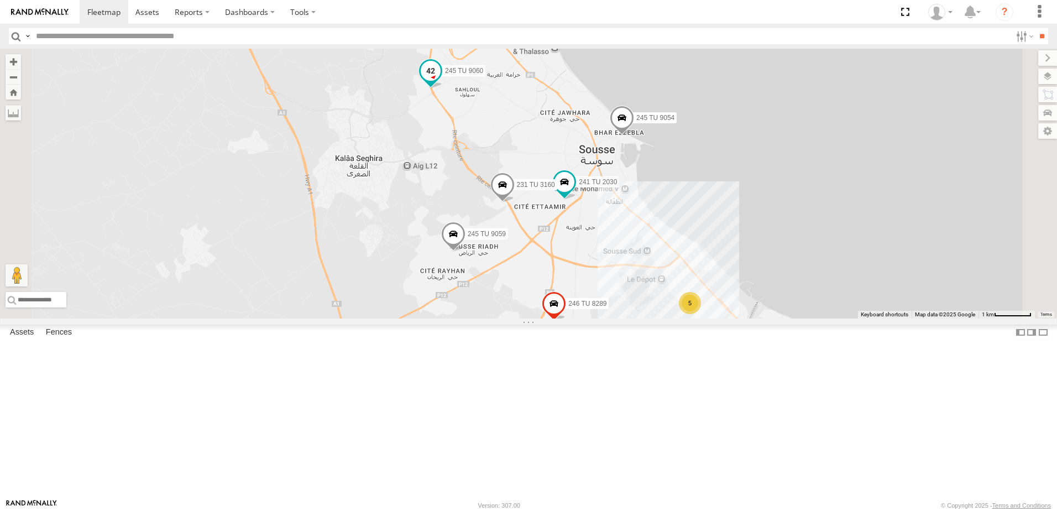
click at [441, 81] on span at bounding box center [431, 71] width 20 height 20
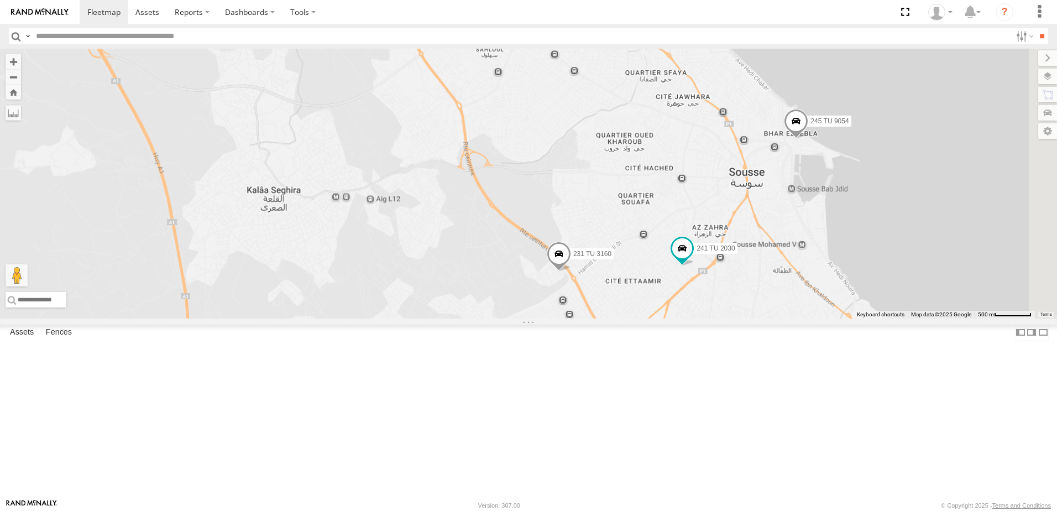
click at [582, 233] on div "247 TU 7028 245 TU 9061 240 TU 779 245 TU 9066 245 TU 9060 246 TU 8289 245 TU 9…" at bounding box center [528, 184] width 1057 height 270
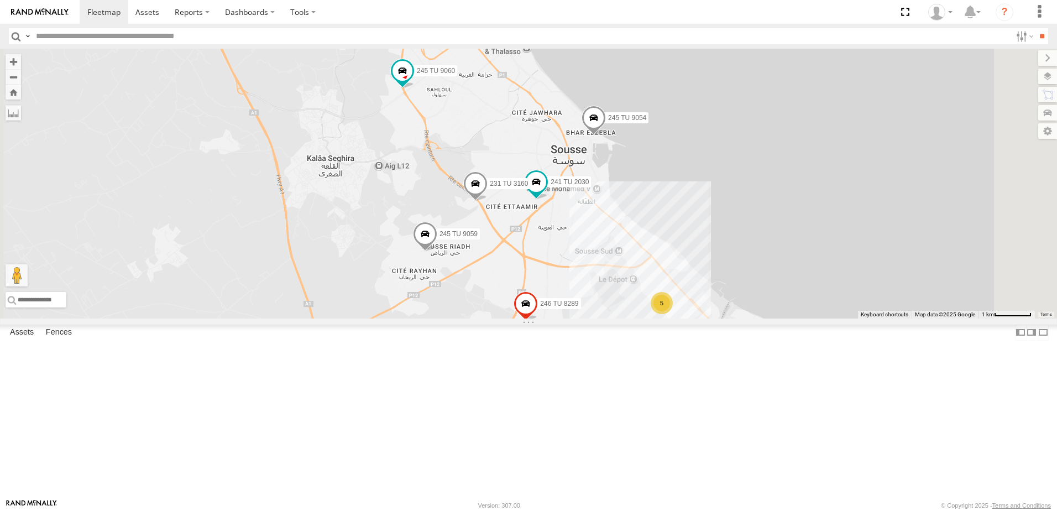
click at [488, 202] on span at bounding box center [475, 187] width 24 height 30
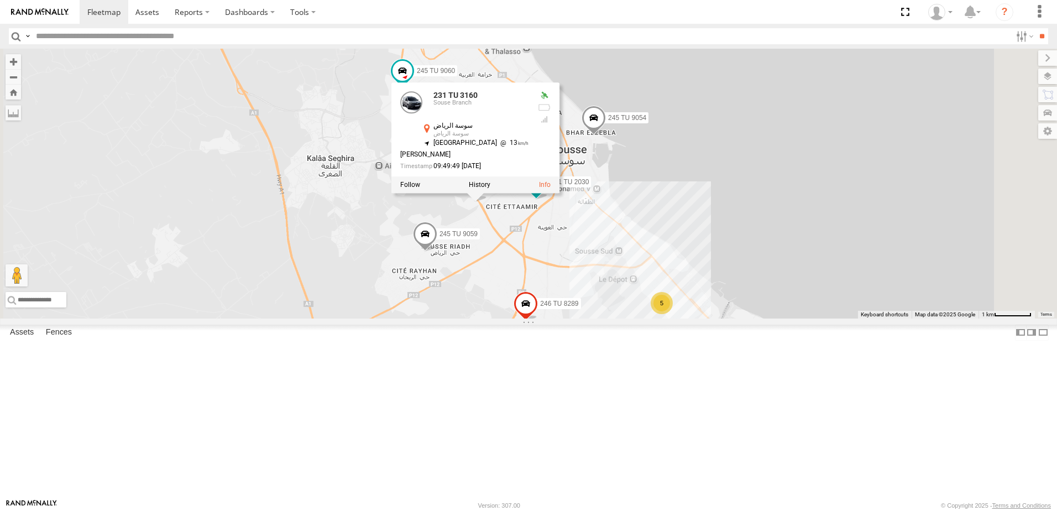
click at [451, 248] on div "247 TU 7028 245 TU 9061 240 TU 779 245 TU 9066 245 TU 9060 234 TU 2630 246 TU 8…" at bounding box center [528, 184] width 1057 height 270
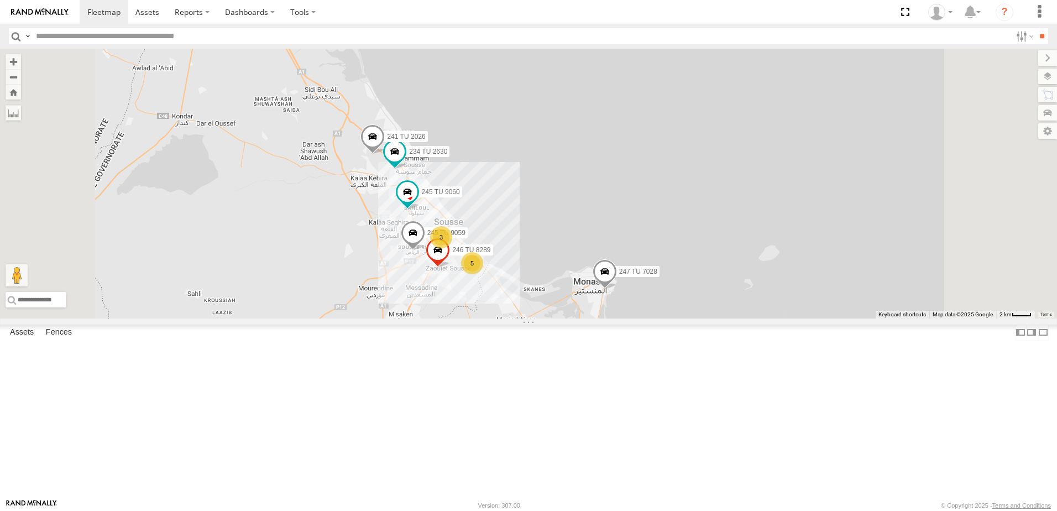
drag, startPoint x: 597, startPoint y: 412, endPoint x: 668, endPoint y: 331, distance: 108.1
click at [658, 318] on div "247 TU 7028 245 TU 9061 240 TU 779 245 TU 9066 245 TU 9060 234 TU 2630 246 TU 8…" at bounding box center [528, 184] width 1057 height 270
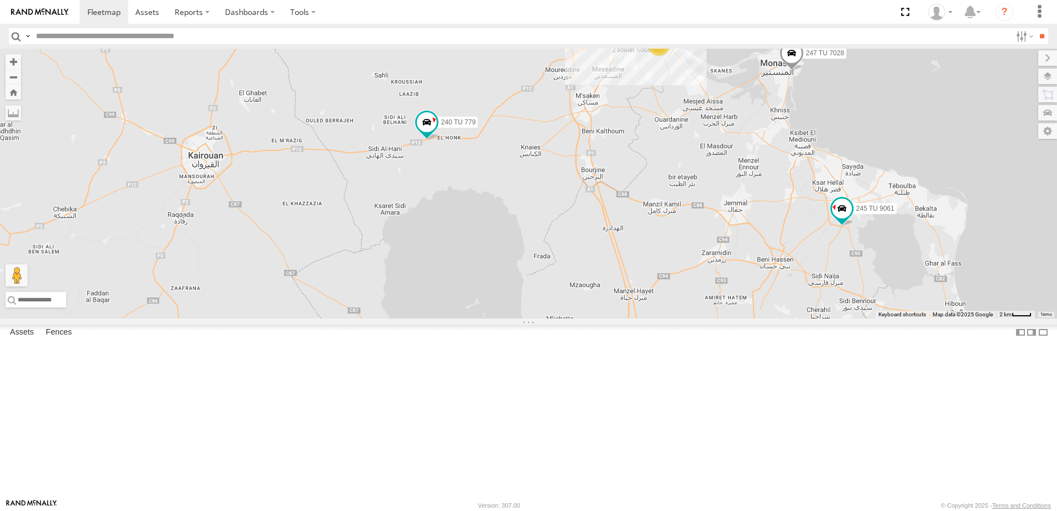
drag, startPoint x: 640, startPoint y: 312, endPoint x: 548, endPoint y: 296, distance: 93.1
click at [569, 312] on div "247 TU 7028 245 TU 9061 240 TU 779 245 TU 9066 245 TU 9060 234 TU 2630 246 TU 8…" at bounding box center [528, 184] width 1057 height 270
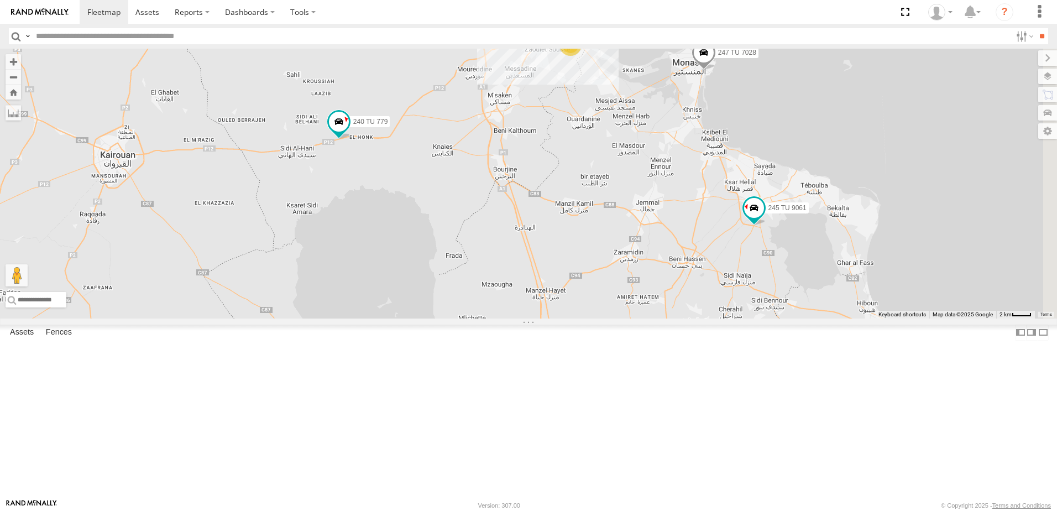
drag, startPoint x: 546, startPoint y: 285, endPoint x: 565, endPoint y: 273, distance: 22.6
click at [565, 273] on div "247 TU 7028 245 TU 9061 240 TU 779 245 TU 9066 245 TU 9060 234 TU 2630 246 TU 8…" at bounding box center [528, 184] width 1057 height 270
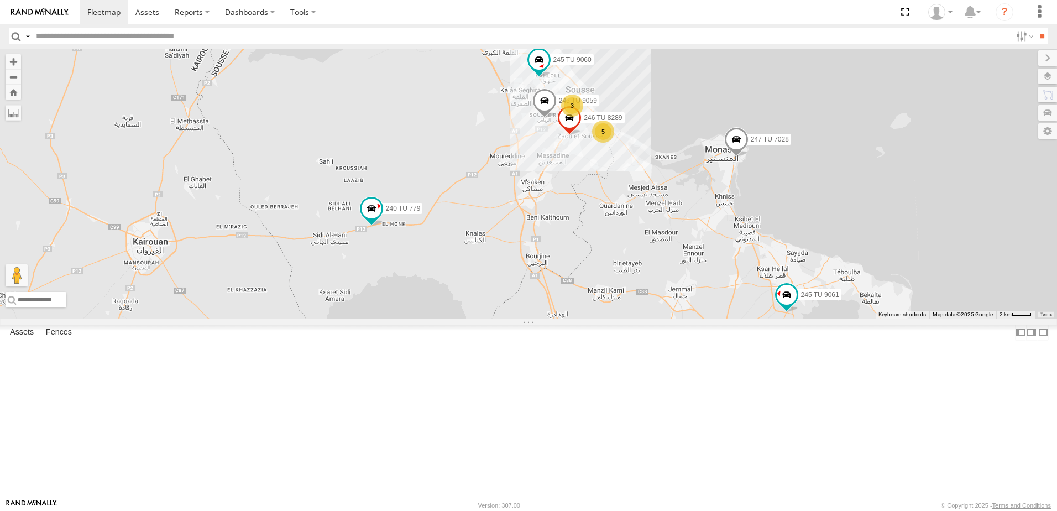
drag, startPoint x: 713, startPoint y: 245, endPoint x: 724, endPoint y: 332, distance: 86.9
click at [724, 318] on div "247 TU 7028 245 TU 9061 240 TU 779 245 TU 9066 245 TU 9060 234 TU 2630 246 TU 8…" at bounding box center [528, 184] width 1057 height 270
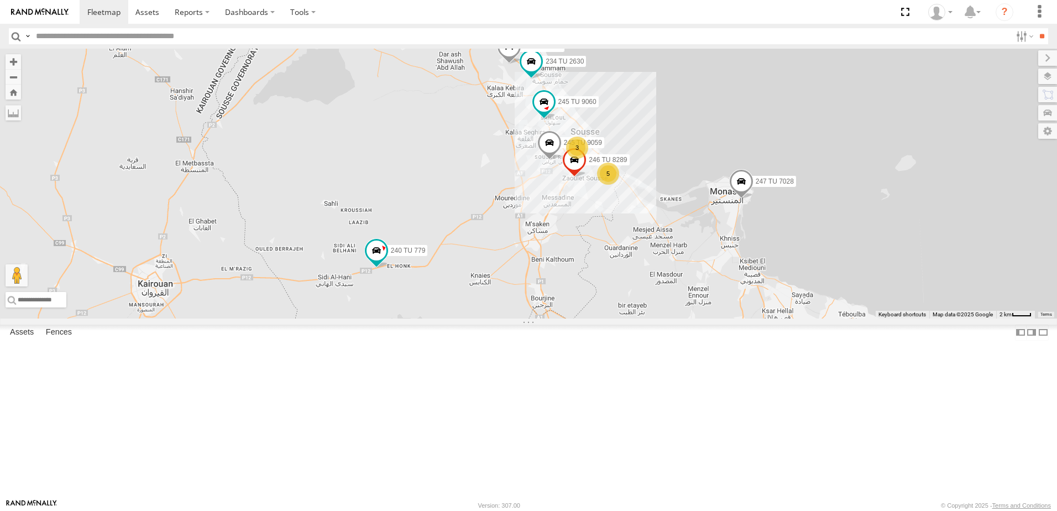
click at [689, 318] on div "247 TU 7028 245 TU 9061 240 TU 779 245 TU 9066 245 TU 9060 234 TU 2630 246 TU 8…" at bounding box center [528, 184] width 1057 height 270
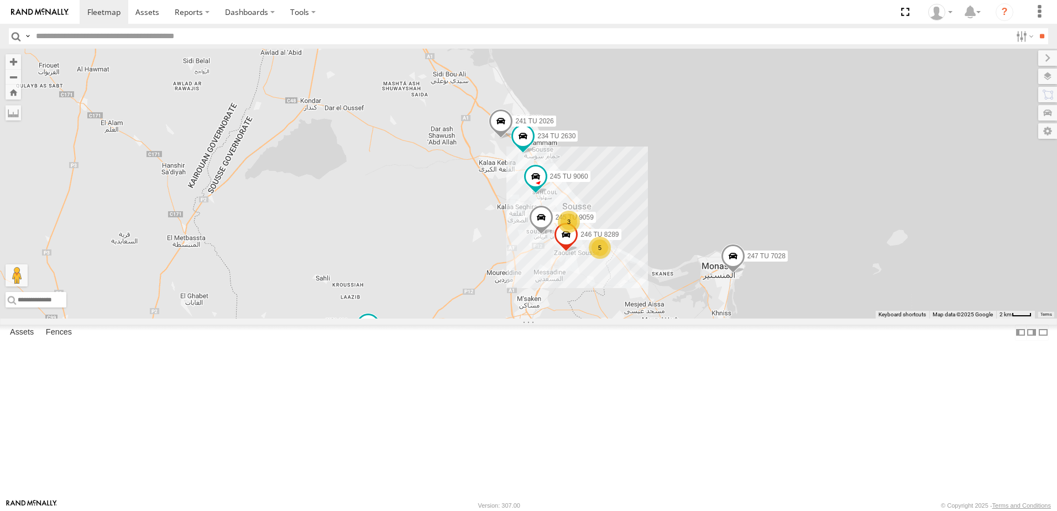
drag, startPoint x: 573, startPoint y: 310, endPoint x: 570, endPoint y: 321, distance: 11.4
click at [570, 318] on div "247 TU 7028 245 TU 9061 240 TU 779 245 TU 9066 245 TU 9060 234 TU 2630 246 TU 8…" at bounding box center [528, 184] width 1057 height 270
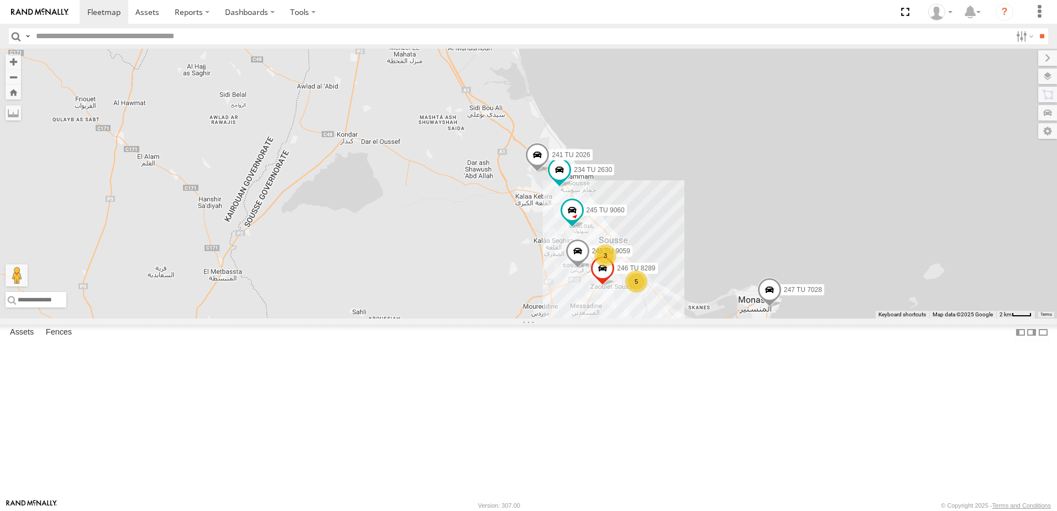
click at [588, 318] on div "247 TU 7028 245 TU 9061 240 TU 779 245 TU 9066 245 TU 9060 234 TU 2630 246 TU 8…" at bounding box center [528, 184] width 1057 height 270
